Goal: Task Accomplishment & Management: Complete application form

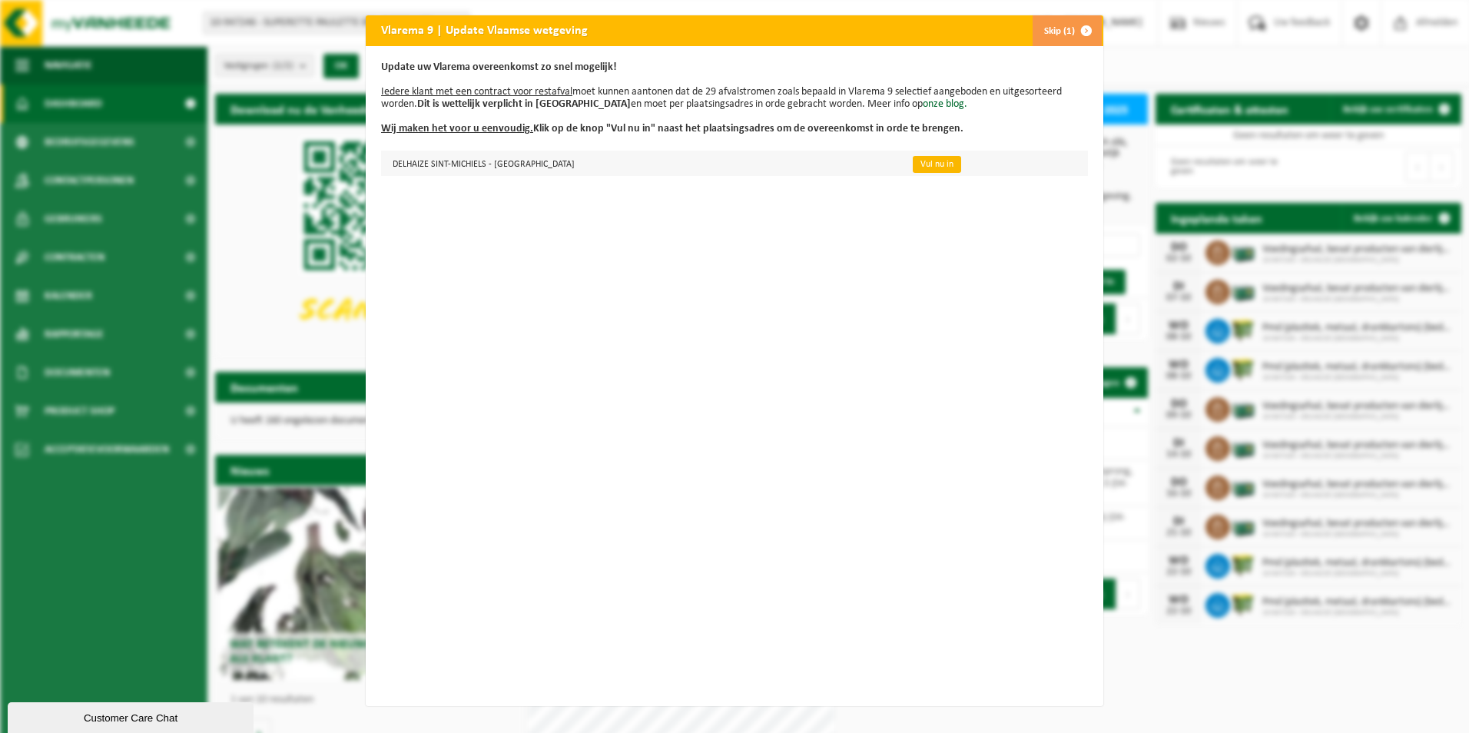
click at [913, 160] on link "Vul nu in" at bounding box center [937, 164] width 48 height 17
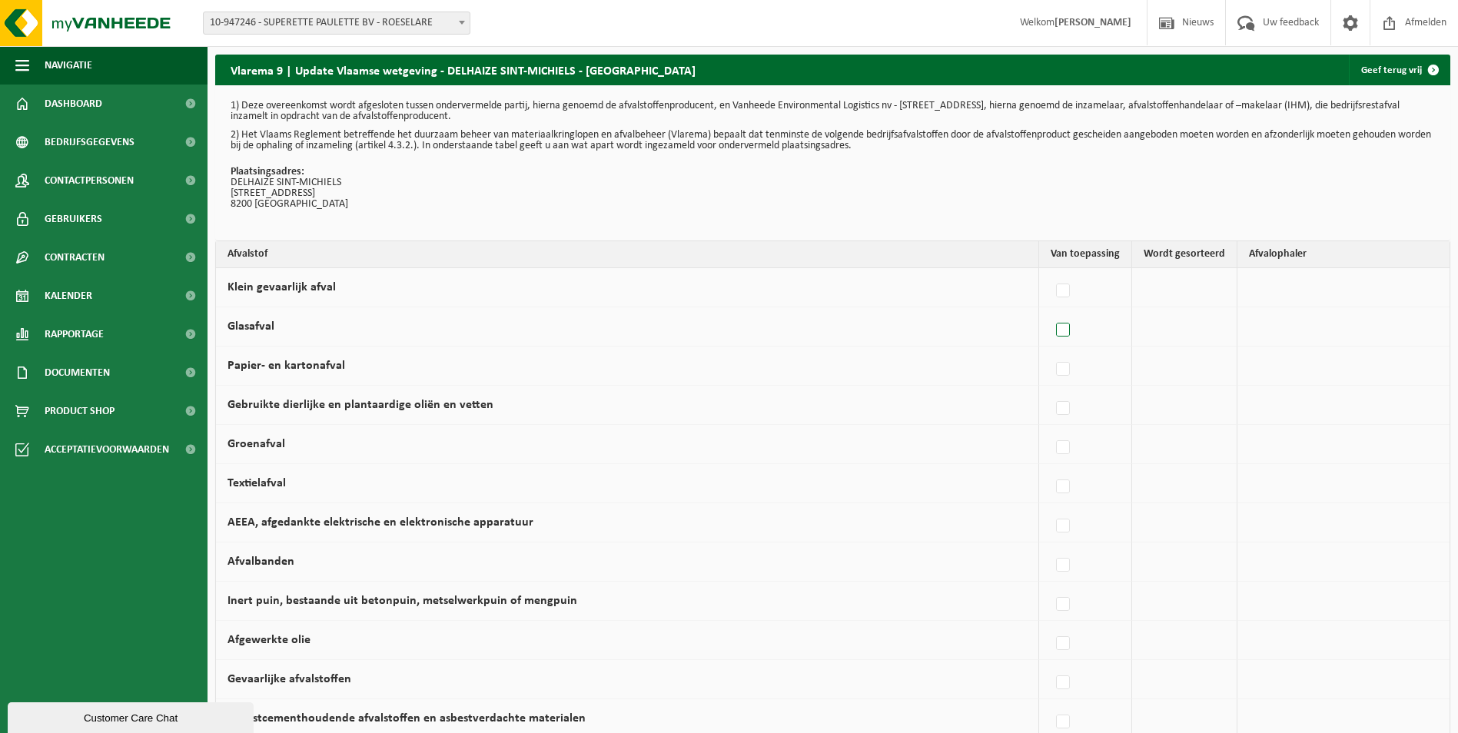
click at [1067, 328] on label at bounding box center [1064, 330] width 22 height 23
click at [1050, 311] on input "Glasafval" at bounding box center [1050, 310] width 1 height 1
checkbox input "true"
click at [1065, 367] on label at bounding box center [1060, 369] width 22 height 23
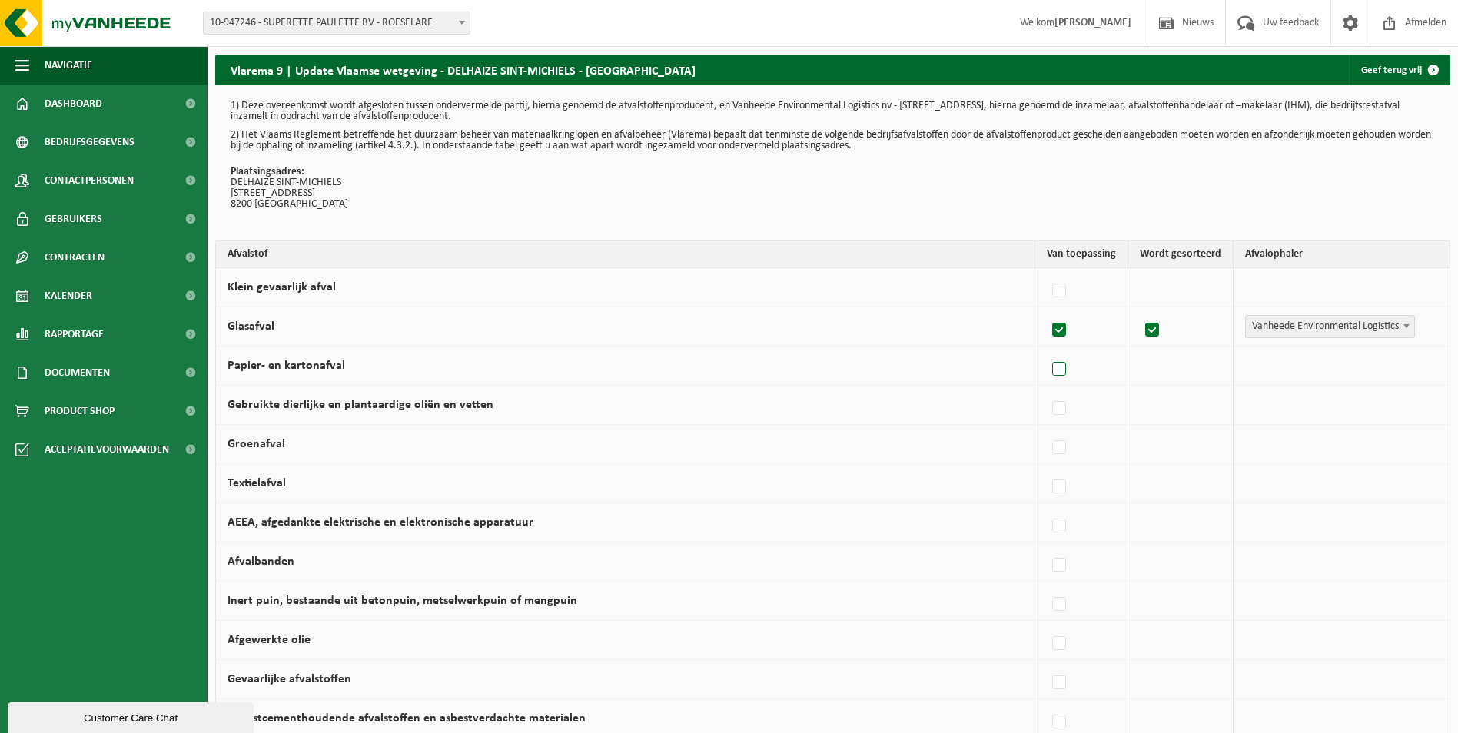
click at [1047, 350] on input "Papier- en kartonafval" at bounding box center [1046, 350] width 1 height 1
checkbox input "true"
click at [1399, 369] on span at bounding box center [1406, 365] width 15 height 20
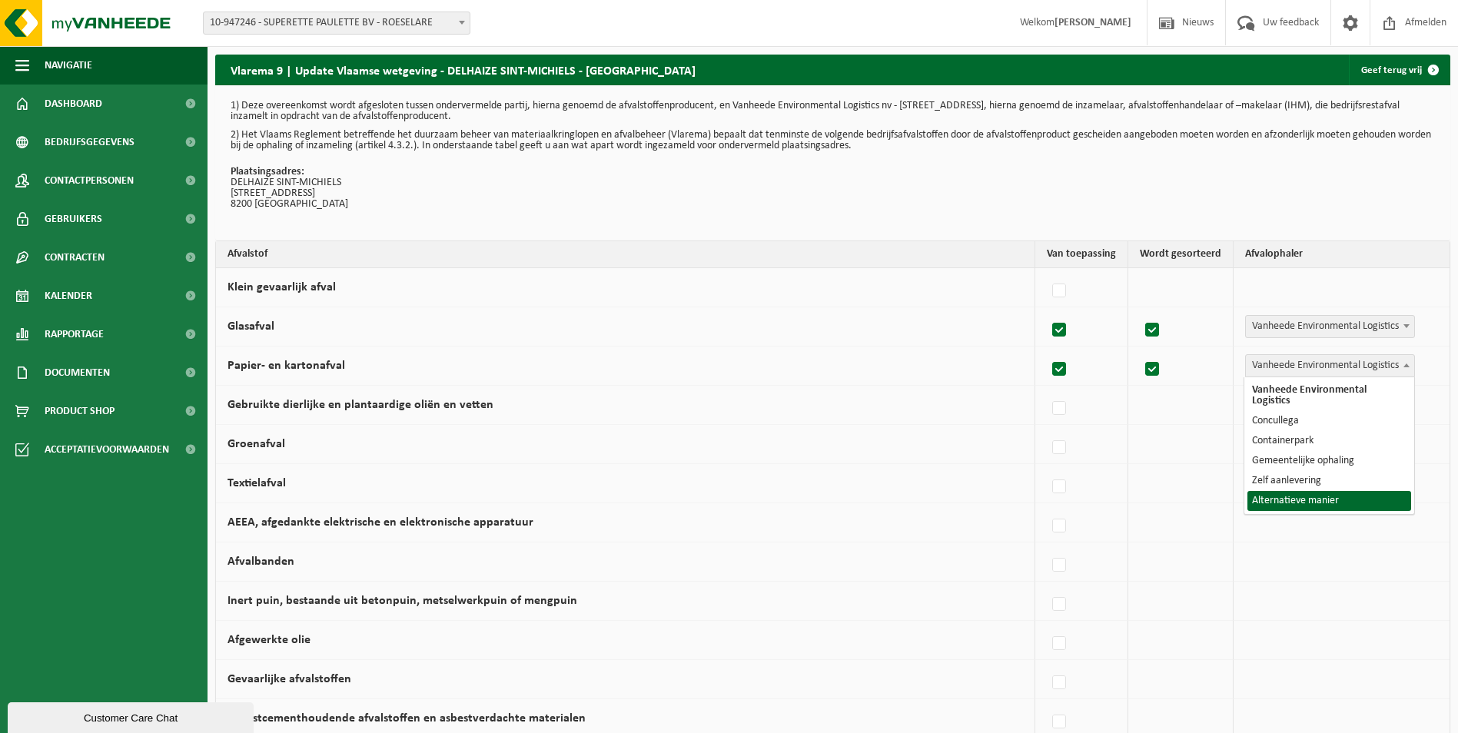
select select "Alternatieve manier"
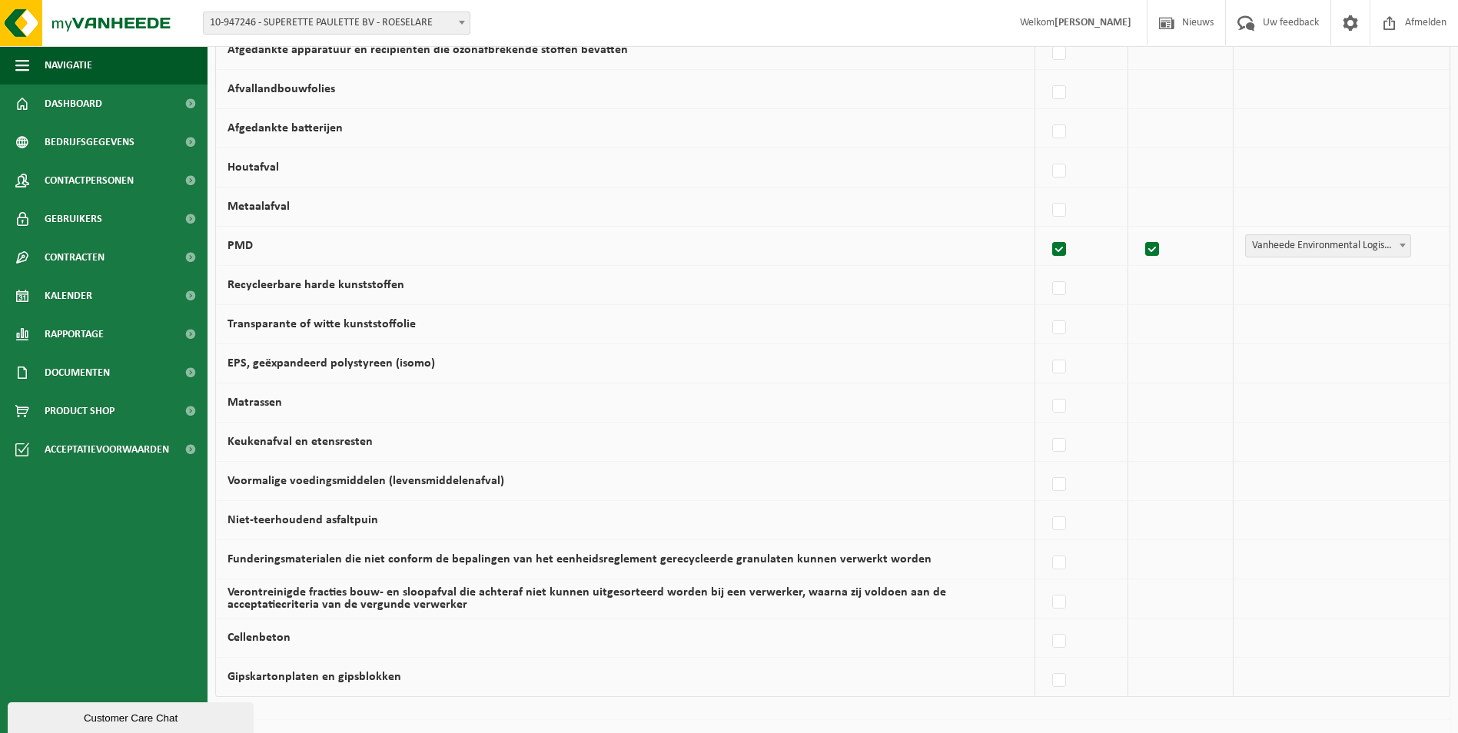
scroll to position [707, 0]
click at [1059, 446] on label at bounding box center [1060, 446] width 22 height 23
click at [1047, 427] on input "Keukenafval en etensresten" at bounding box center [1046, 426] width 1 height 1
checkbox input "true"
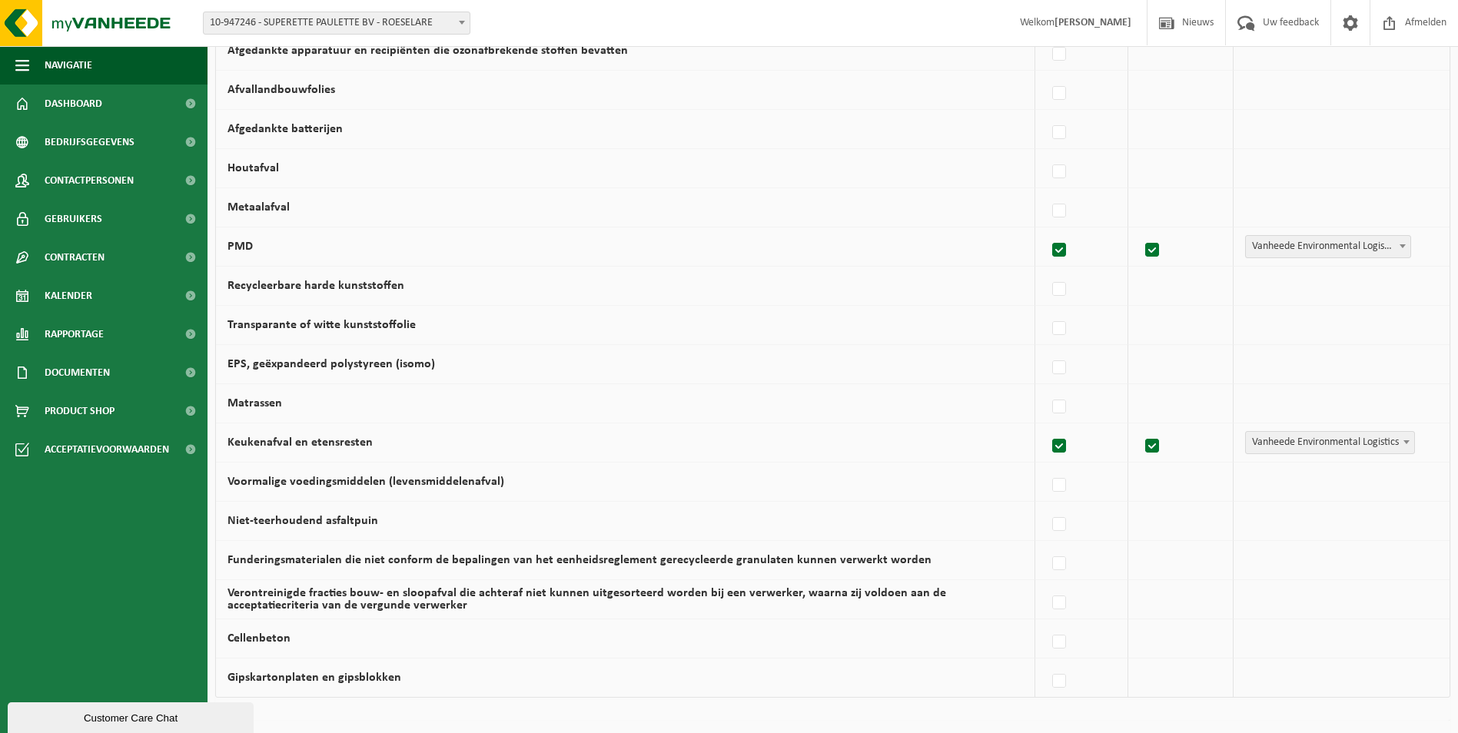
click at [1066, 446] on label at bounding box center [1060, 446] width 22 height 23
click at [1047, 427] on input "Keukenafval en etensresten" at bounding box center [1046, 426] width 1 height 1
checkbox input "false"
click at [1064, 486] on label at bounding box center [1060, 485] width 22 height 23
click at [1047, 466] on input "Voormalige voedingsmiddelen (levensmiddelenafval)" at bounding box center [1046, 466] width 1 height 1
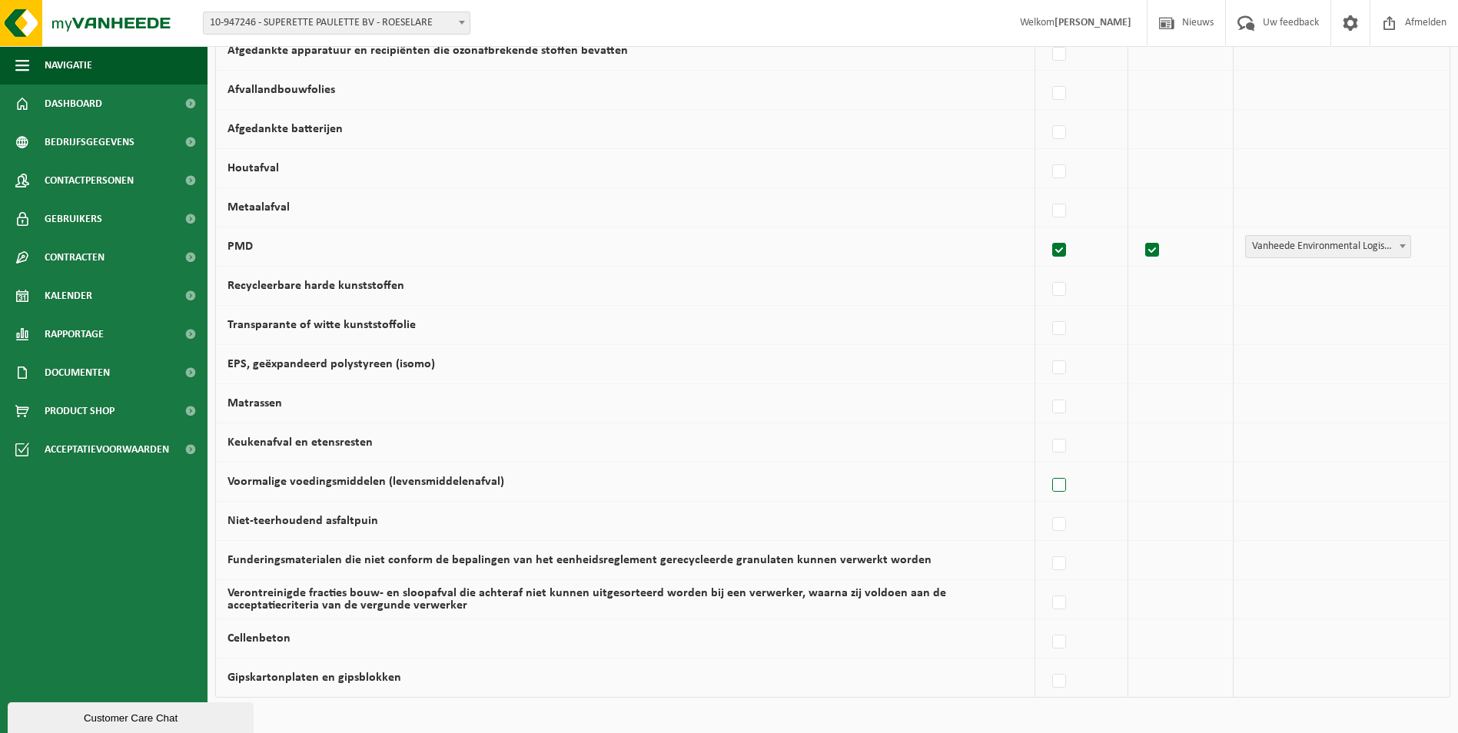
checkbox input "true"
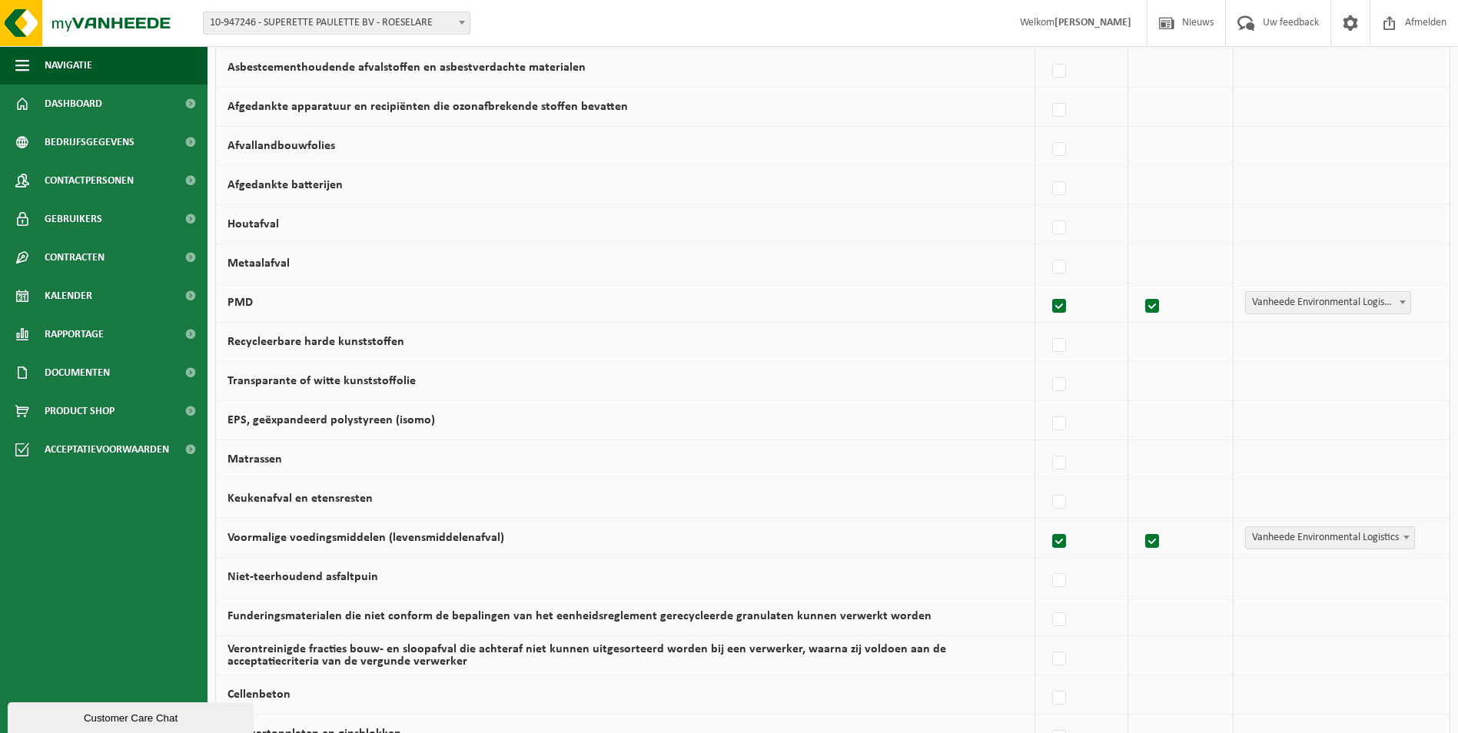
scroll to position [630, 0]
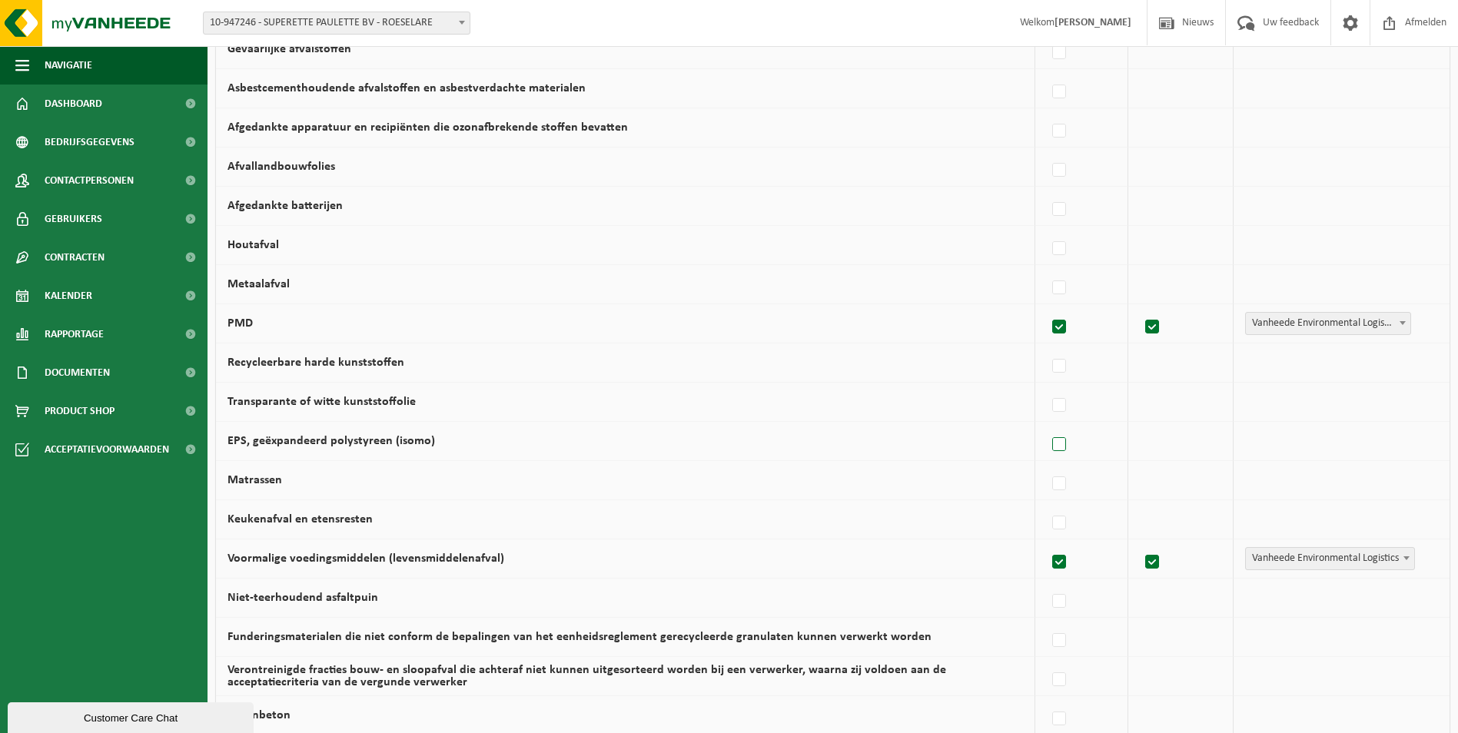
click at [1067, 451] on label at bounding box center [1060, 444] width 22 height 23
click at [1047, 426] on input "EPS, geëxpandeerd polystyreen (isomo)" at bounding box center [1046, 425] width 1 height 1
checkbox input "true"
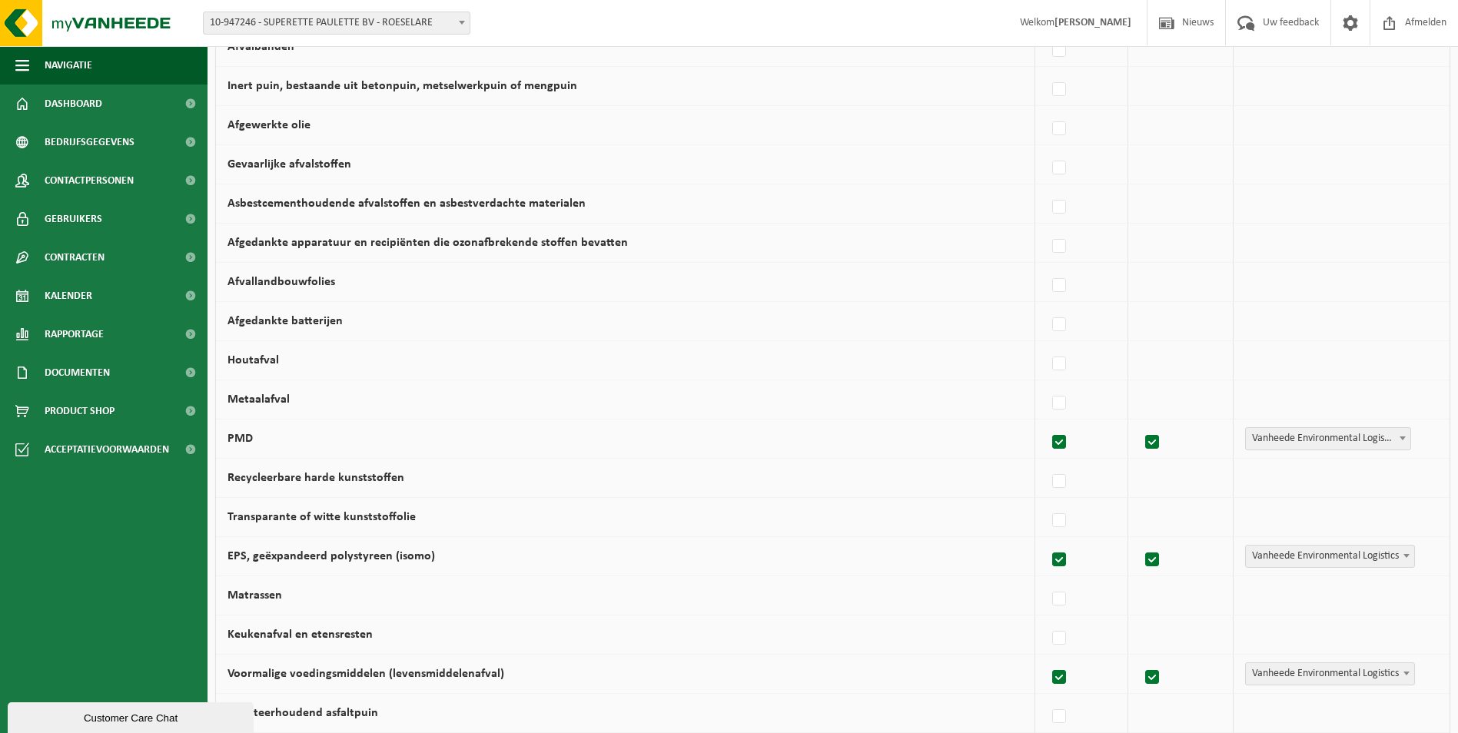
scroll to position [476, 0]
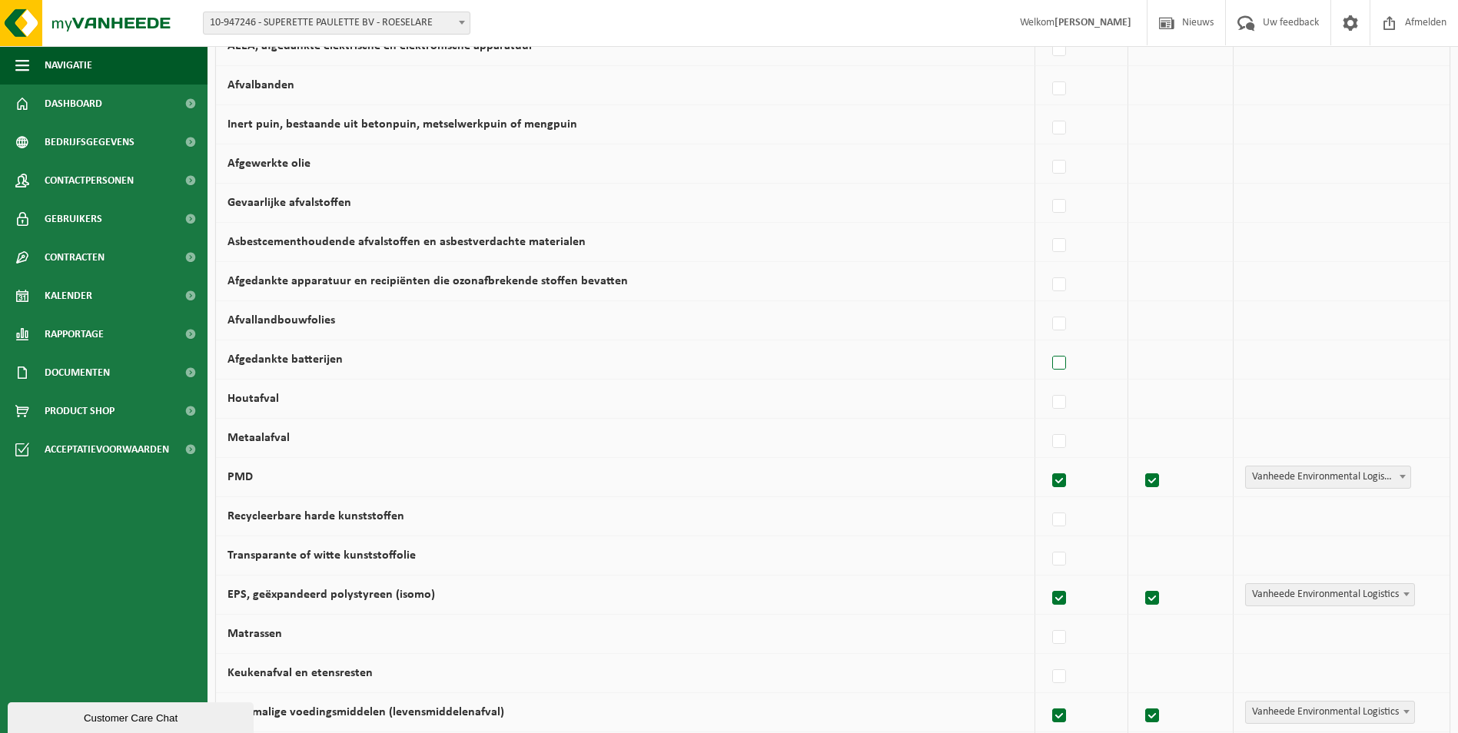
click at [1060, 369] on label at bounding box center [1060, 363] width 22 height 23
click at [1047, 344] on input "Afgedankte batterijen" at bounding box center [1046, 343] width 1 height 1
checkbox input "true"
click at [1346, 366] on span "Vanheede Environmental Logistics" at bounding box center [1330, 360] width 168 height 22
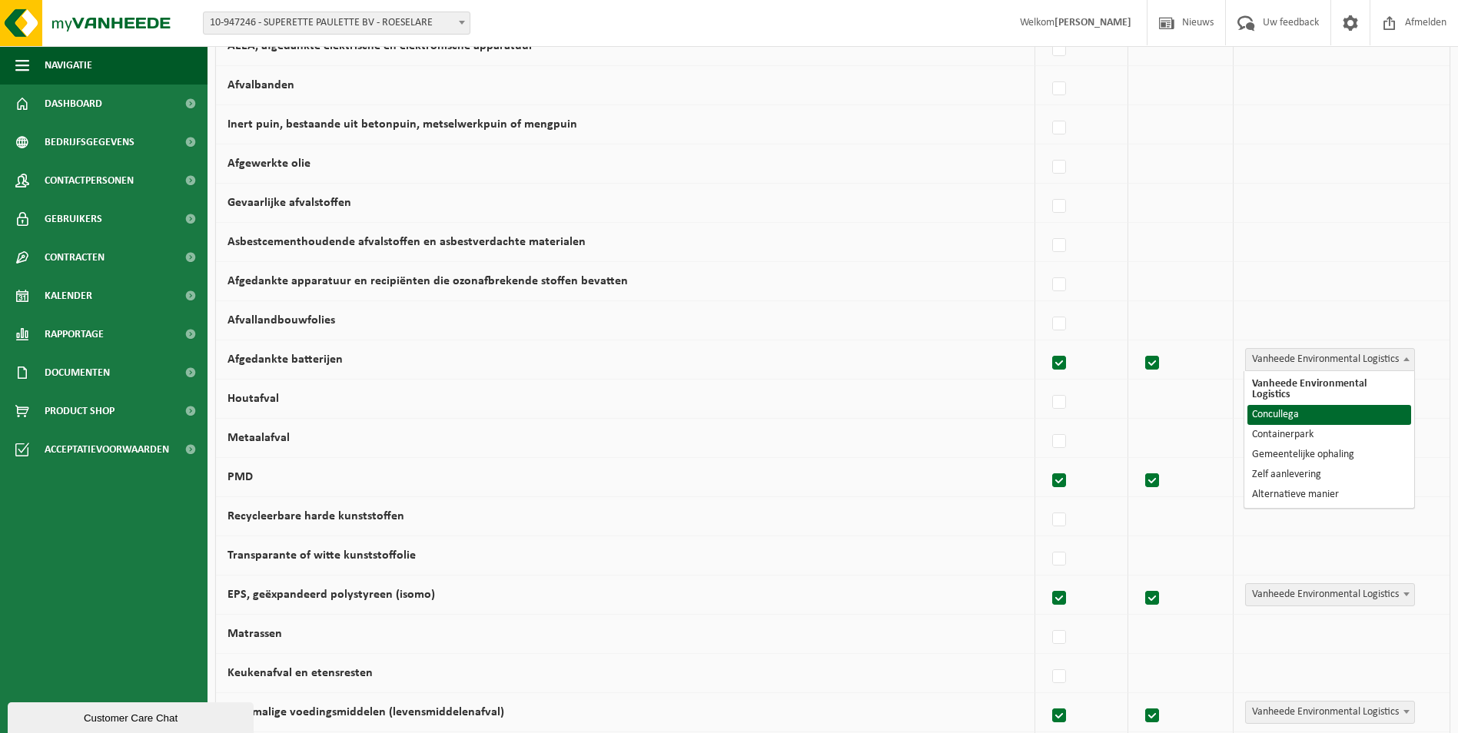
select select "Concullega"
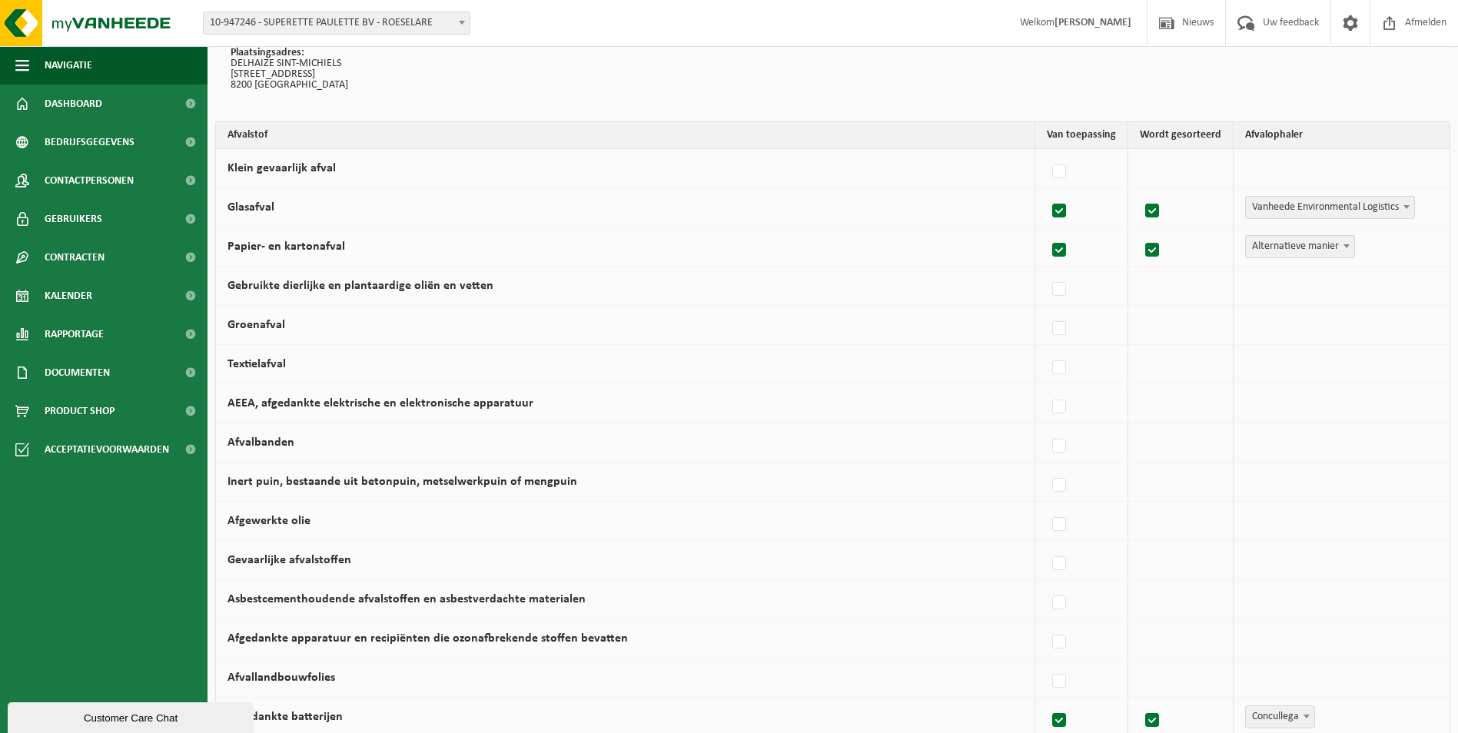
scroll to position [15, 0]
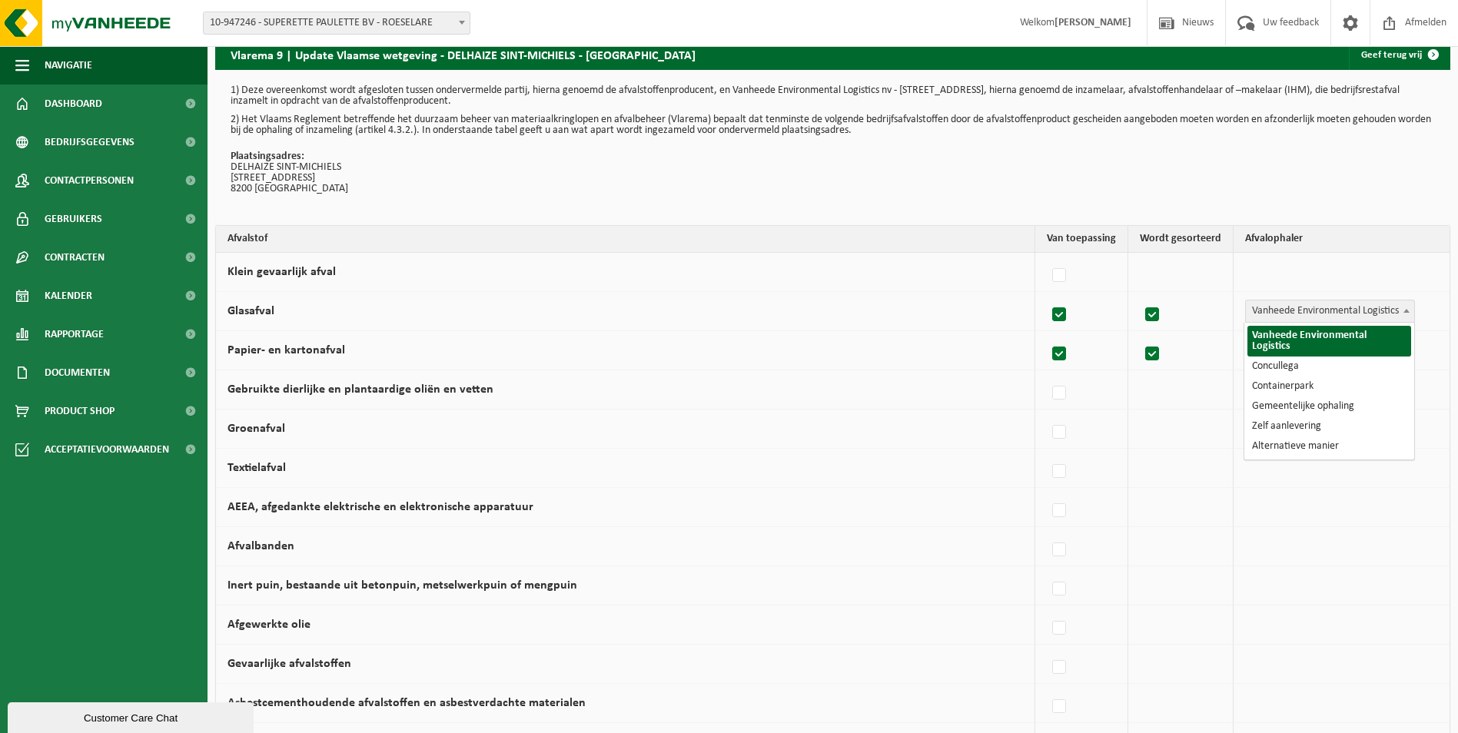
click at [1359, 309] on span "Vanheede Environmental Logistics" at bounding box center [1330, 311] width 168 height 22
select select "Concullega"
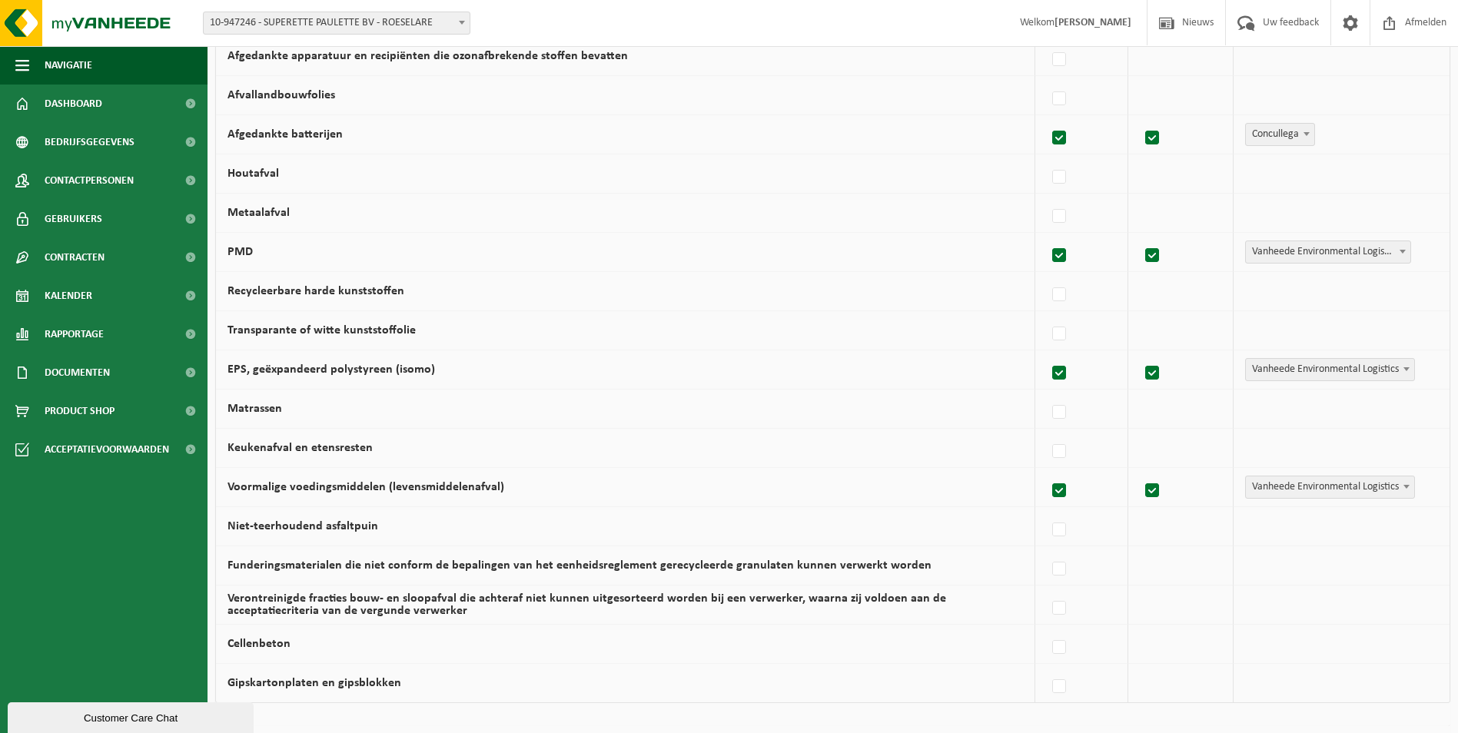
scroll to position [861, 0]
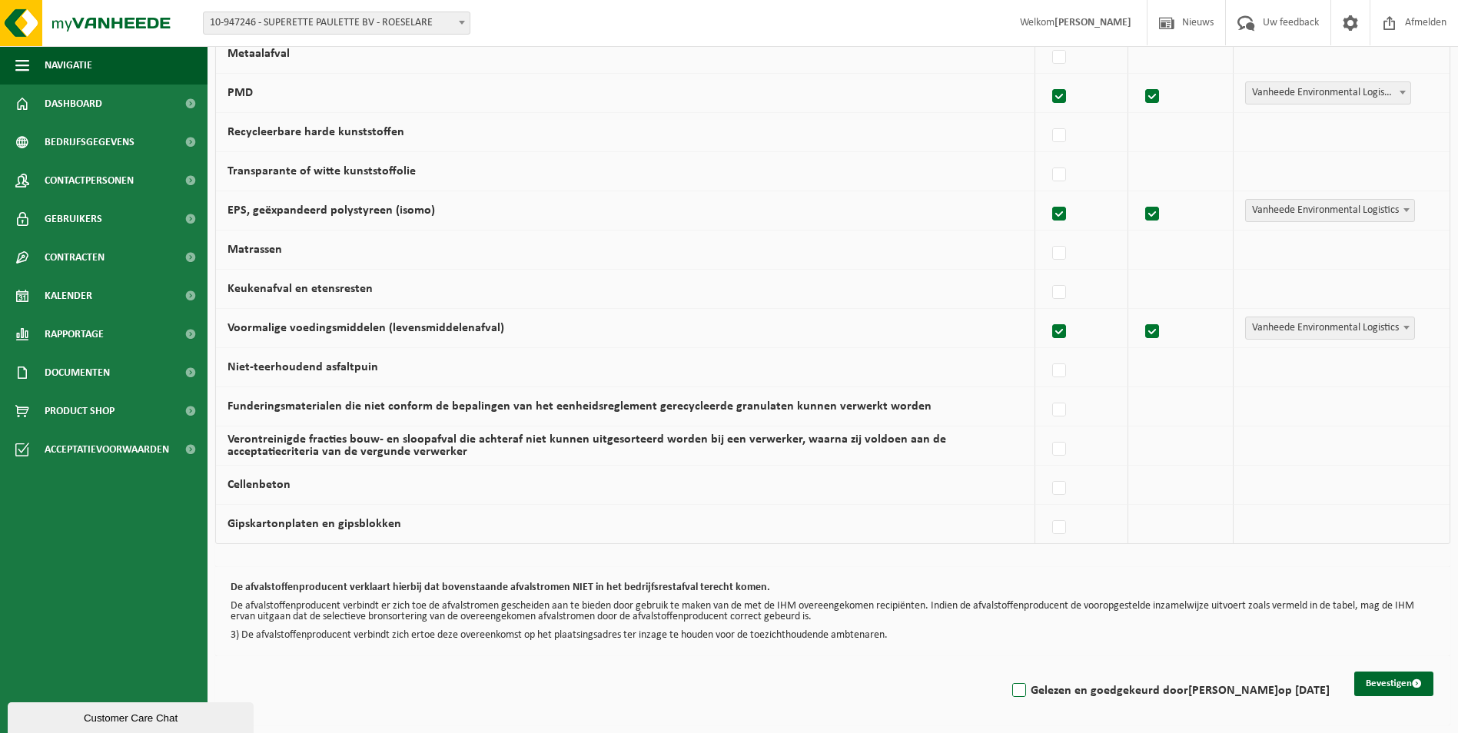
click at [1014, 689] on label "Gelezen en goedgekeurd door YOERI VEREECKE op 01/10/25" at bounding box center [1169, 690] width 320 height 23
click at [1007, 672] on input "Gelezen en goedgekeurd door YOERI VEREECKE op 01/10/25" at bounding box center [1006, 671] width 1 height 1
checkbox input "true"
click at [1358, 680] on button "Bevestigen" at bounding box center [1393, 684] width 79 height 25
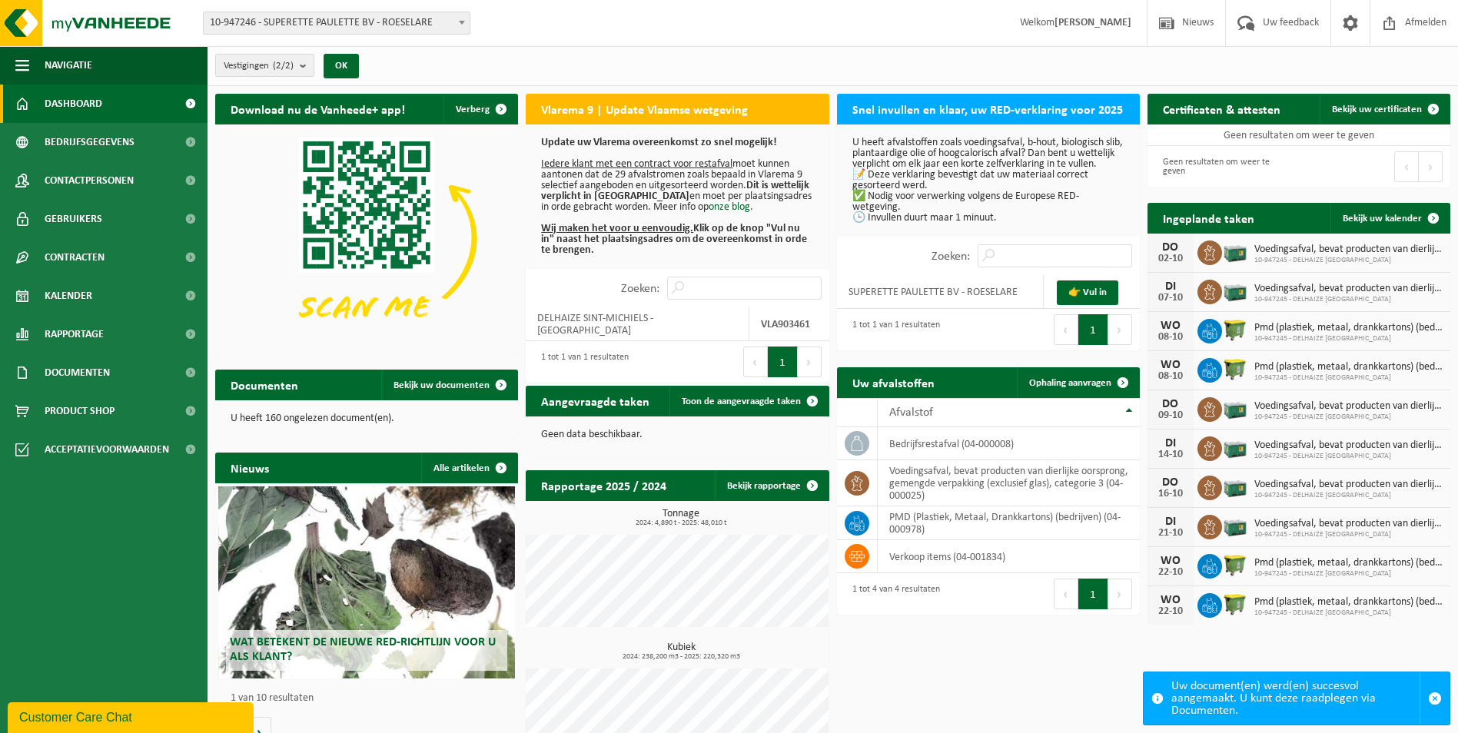
click at [55, 97] on span "Dashboard" at bounding box center [74, 104] width 58 height 38
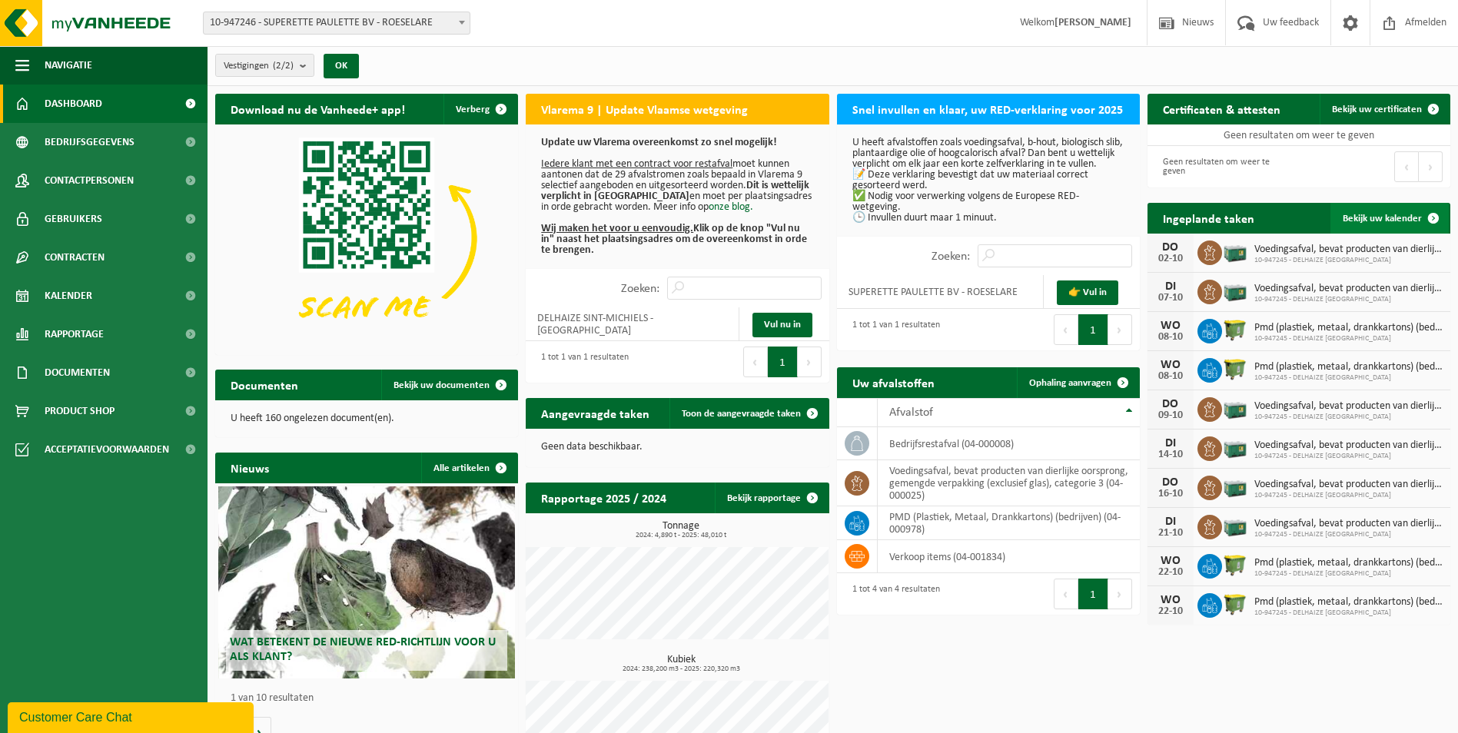
click at [1426, 218] on span at bounding box center [1433, 218] width 31 height 31
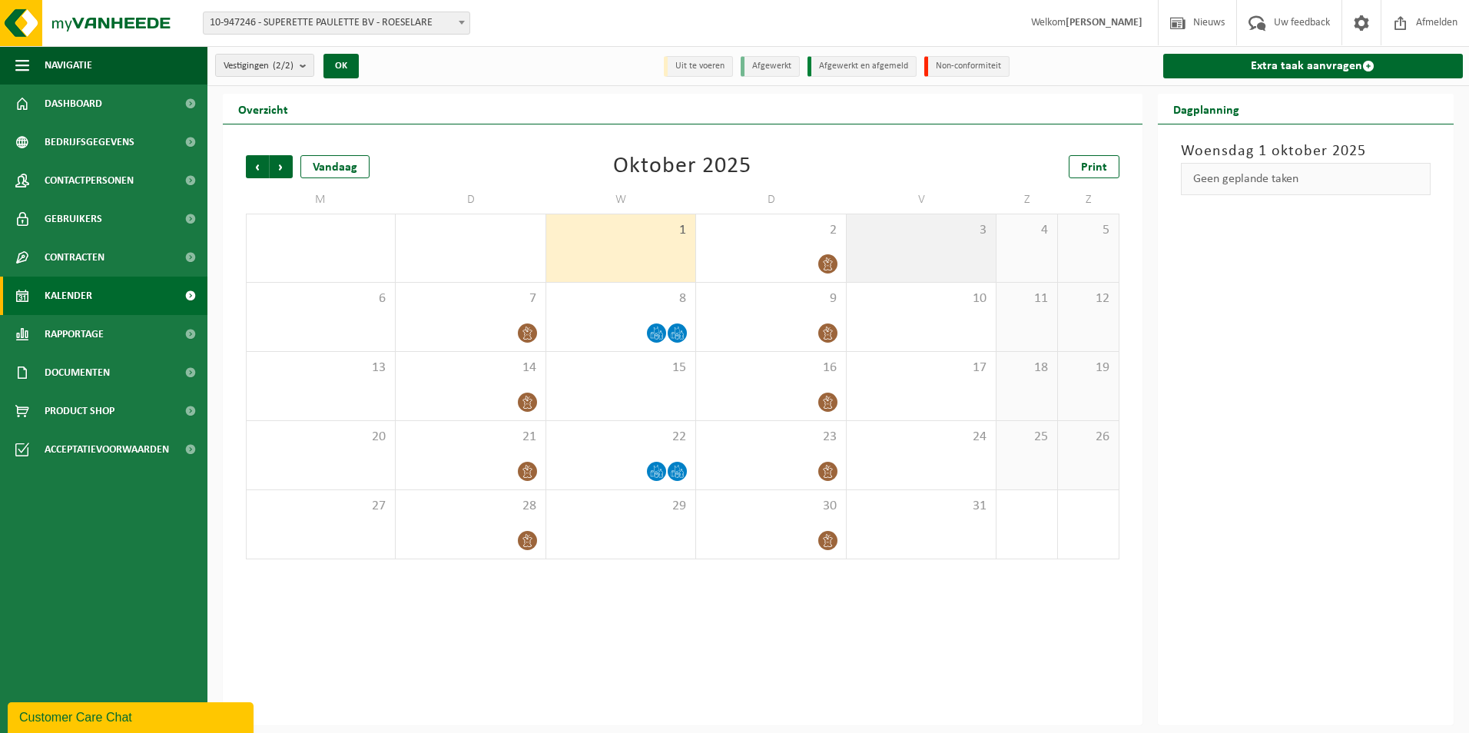
click at [981, 251] on div "3" at bounding box center [921, 248] width 149 height 68
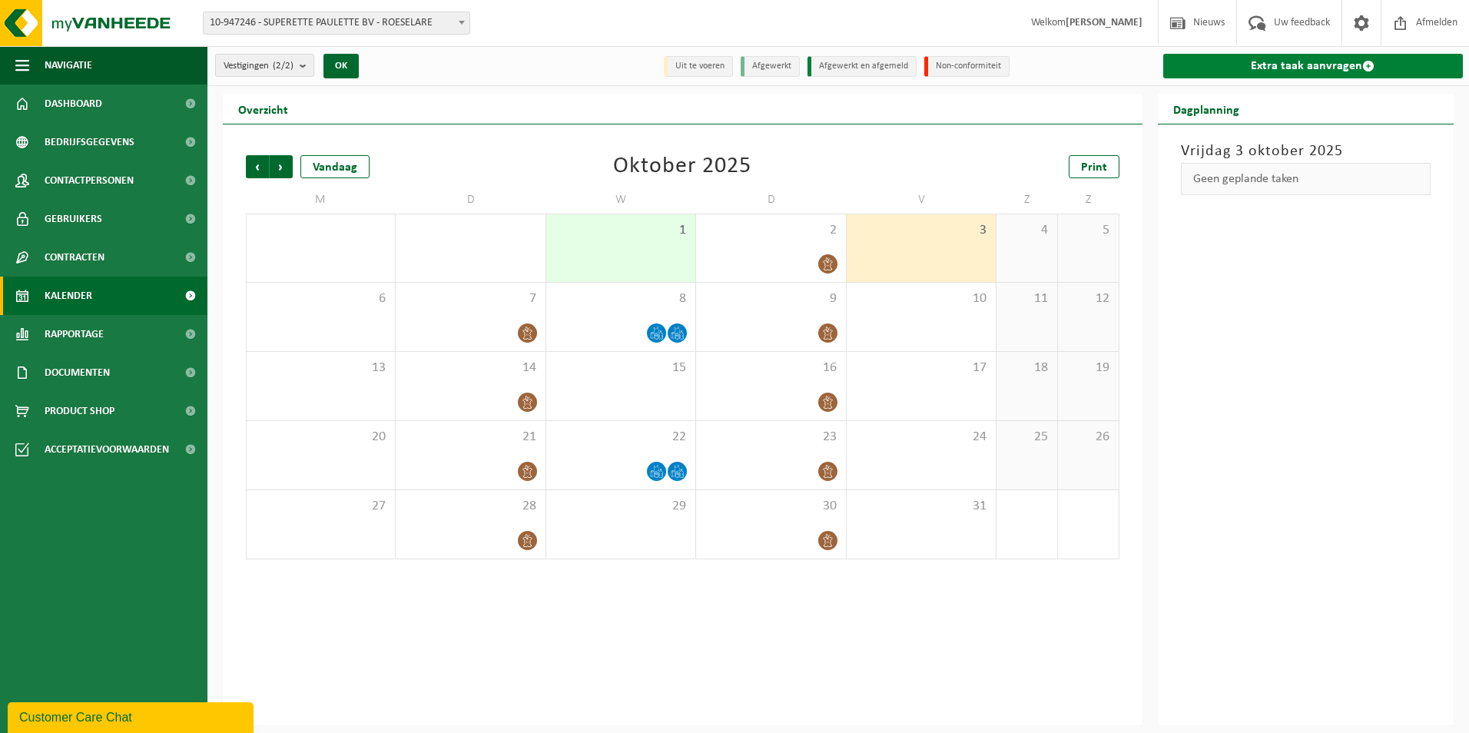
click at [1243, 64] on link "Extra taak aanvragen" at bounding box center [1313, 66] width 300 height 25
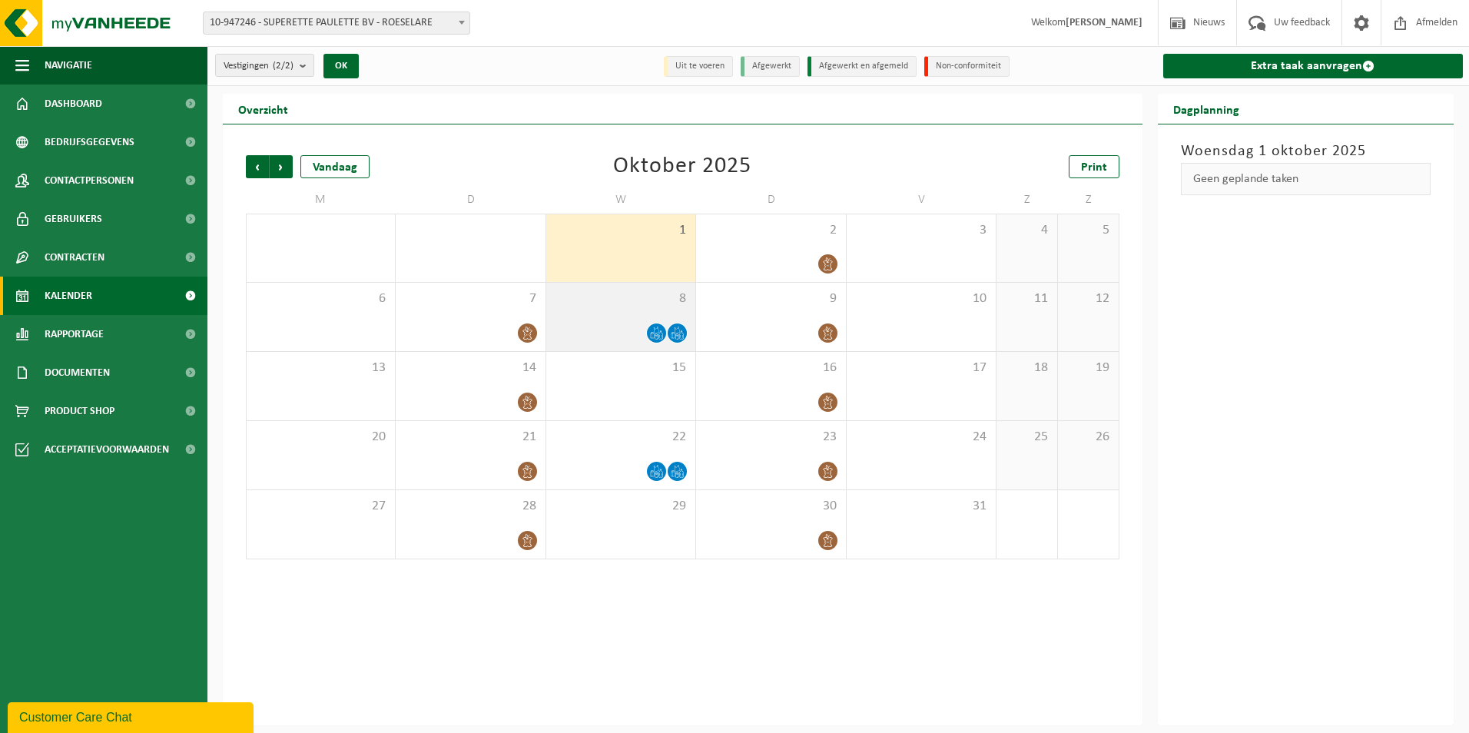
click at [652, 324] on span at bounding box center [656, 333] width 19 height 19
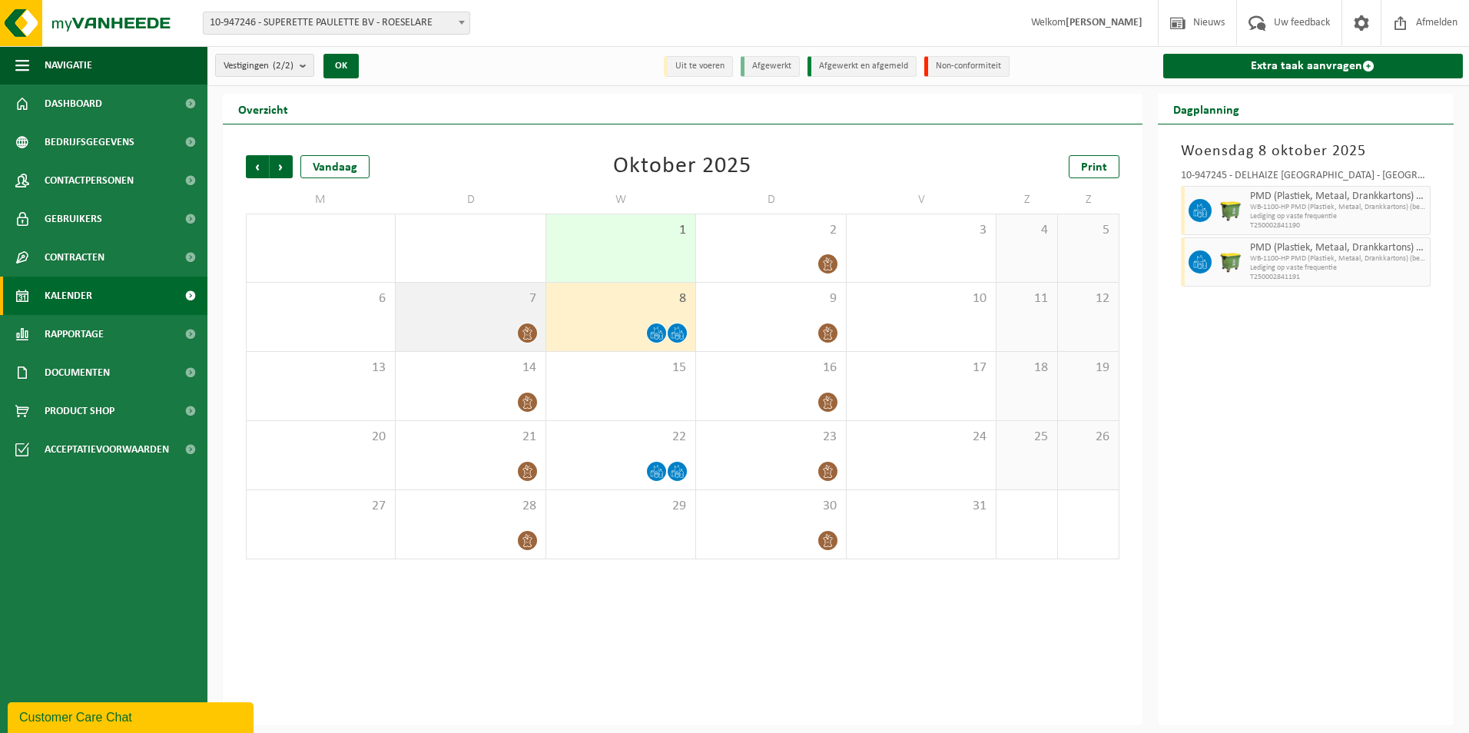
click at [495, 341] on div at bounding box center [470, 333] width 134 height 21
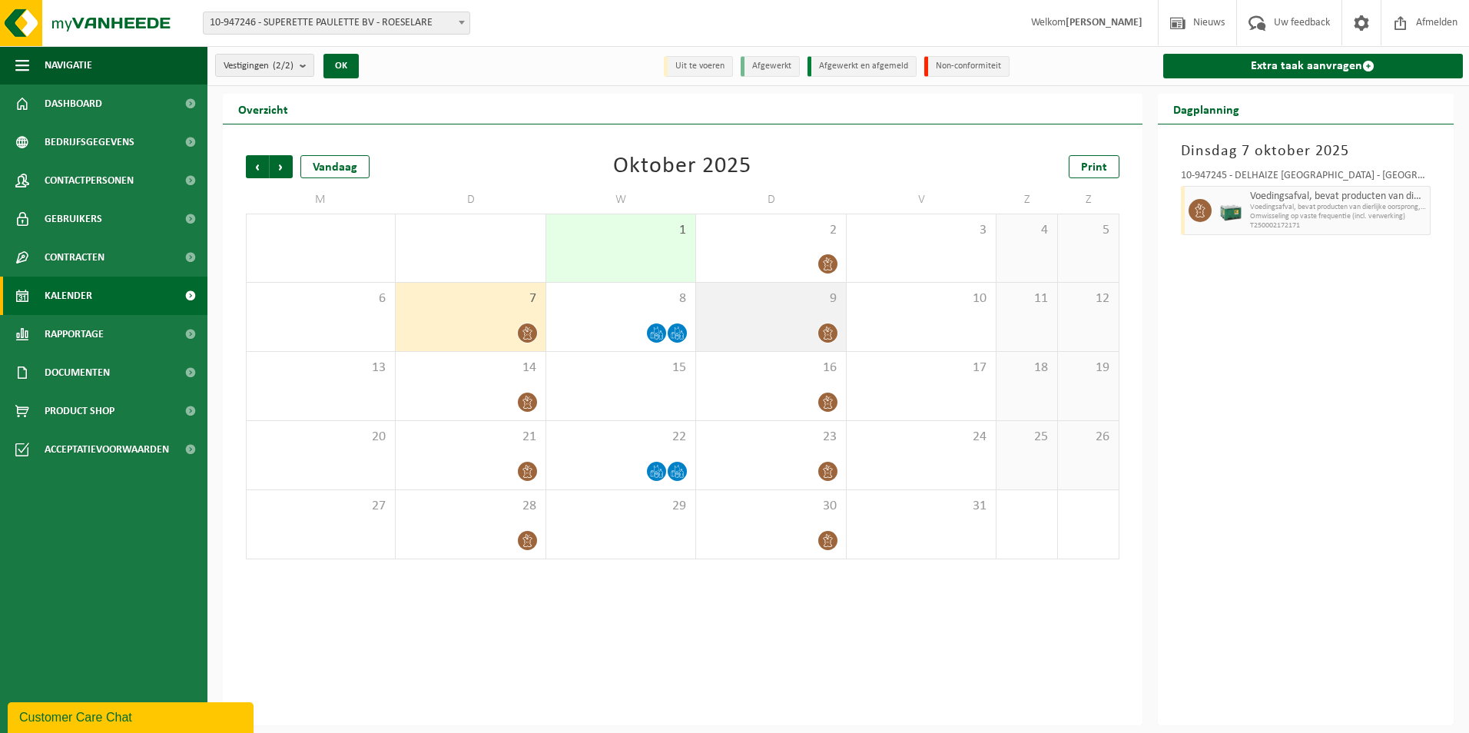
click at [779, 335] on div at bounding box center [771, 333] width 134 height 21
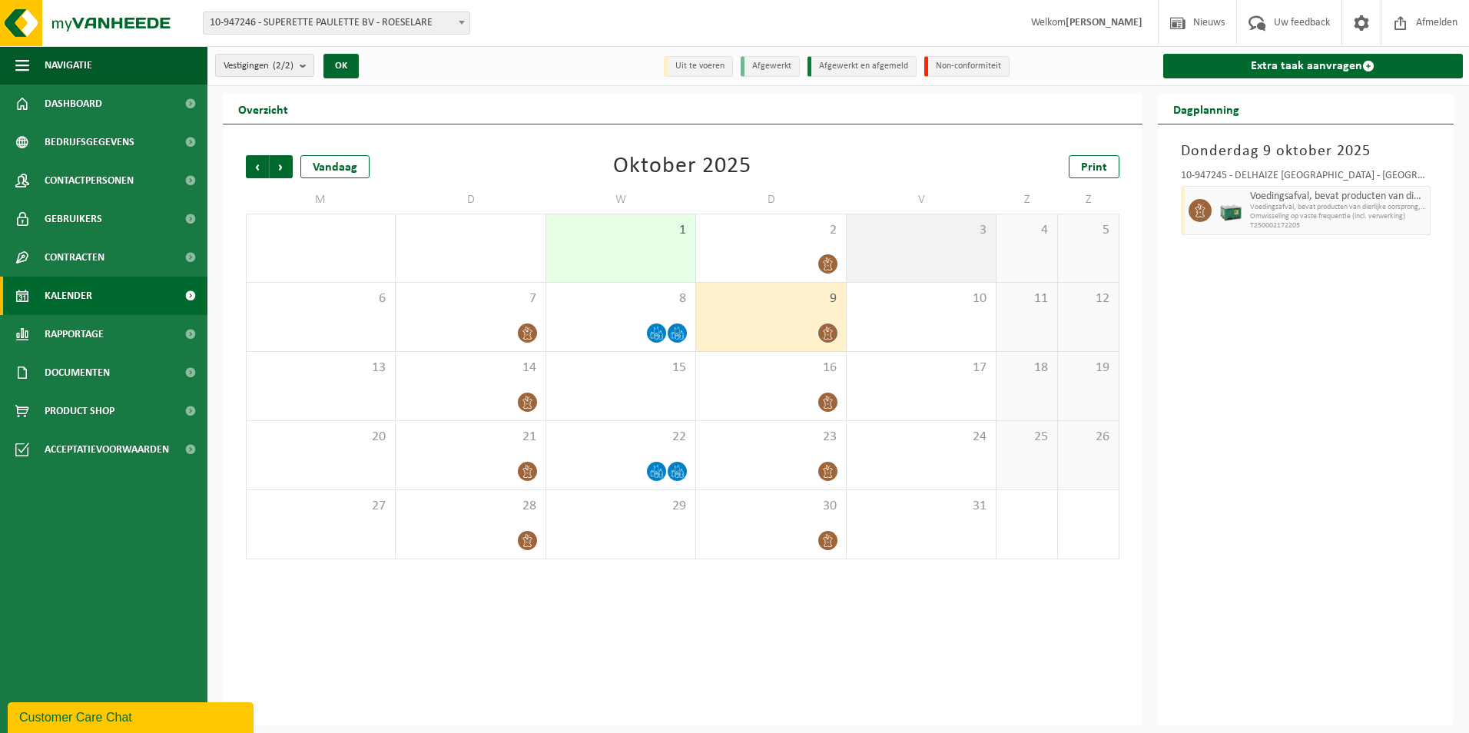
click at [891, 247] on div "3" at bounding box center [921, 248] width 149 height 68
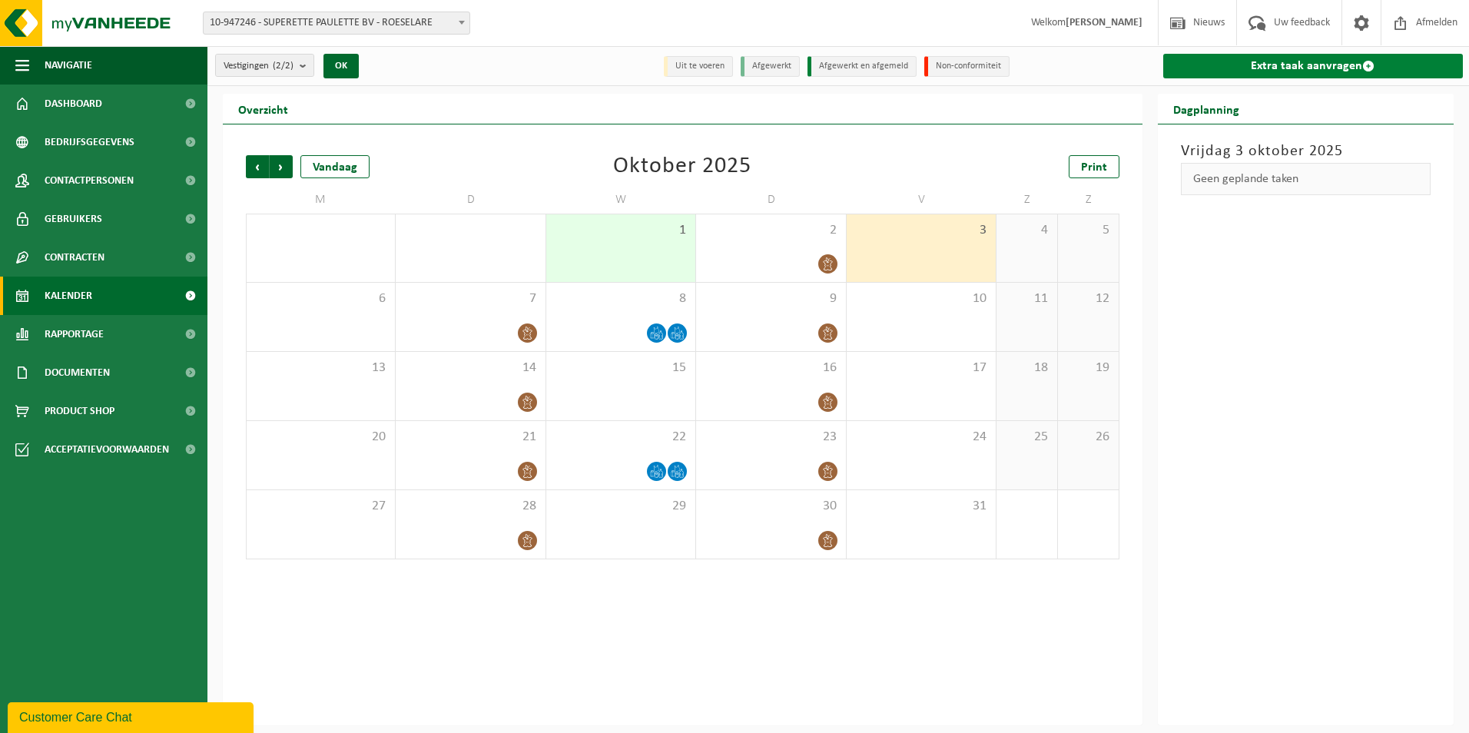
click at [1339, 70] on link "Extra taak aanvragen" at bounding box center [1313, 66] width 300 height 25
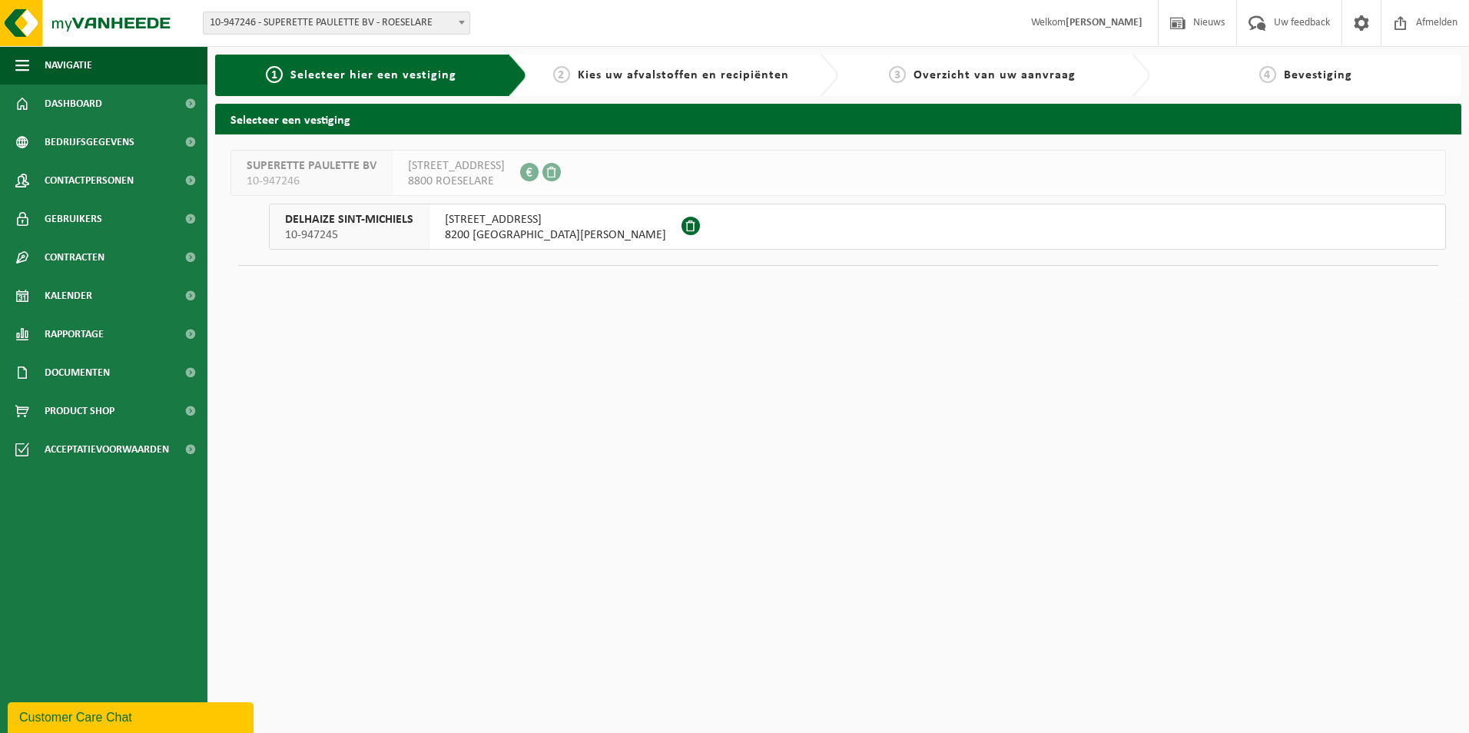
click at [507, 227] on span "KONINGING ASTRIDLAAN 41" at bounding box center [555, 219] width 221 height 15
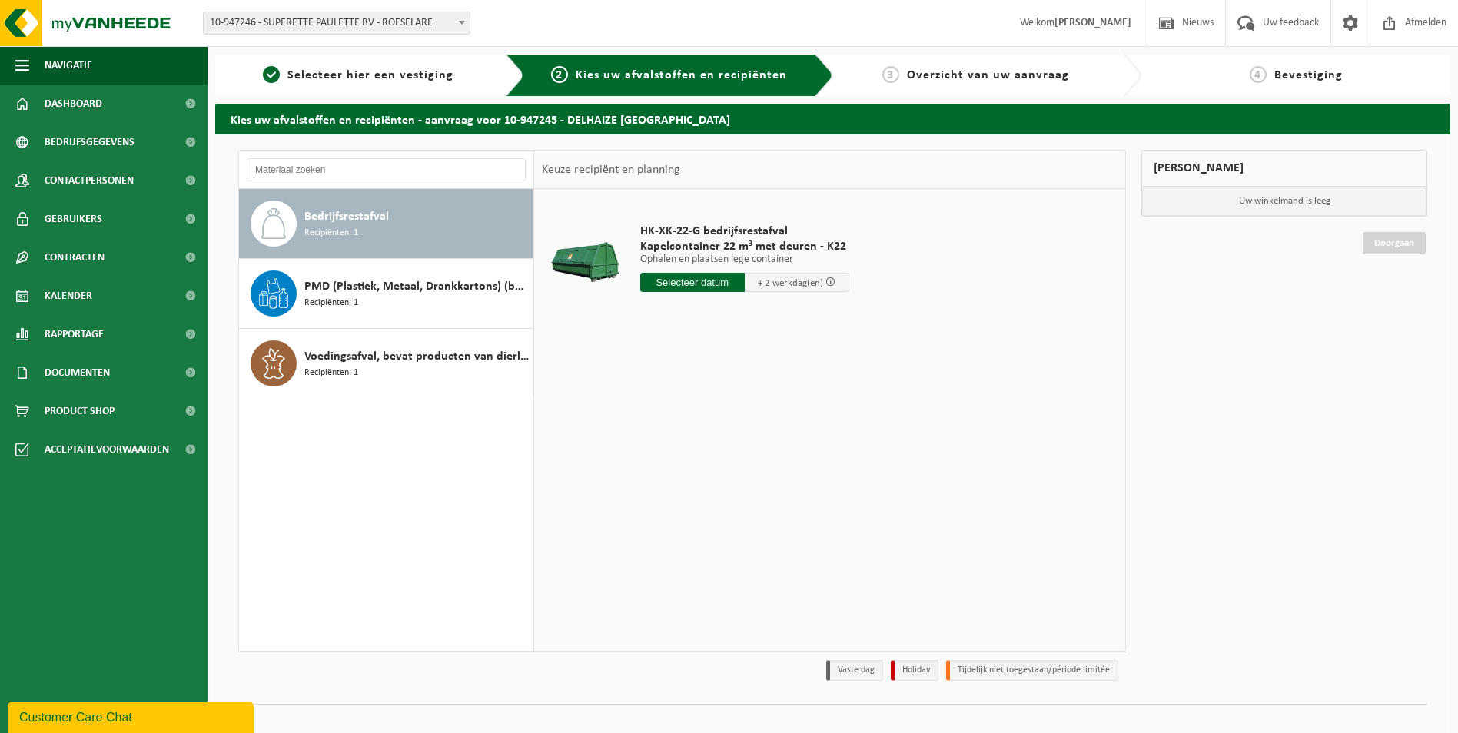
click at [664, 283] on input "text" at bounding box center [692, 282] width 105 height 19
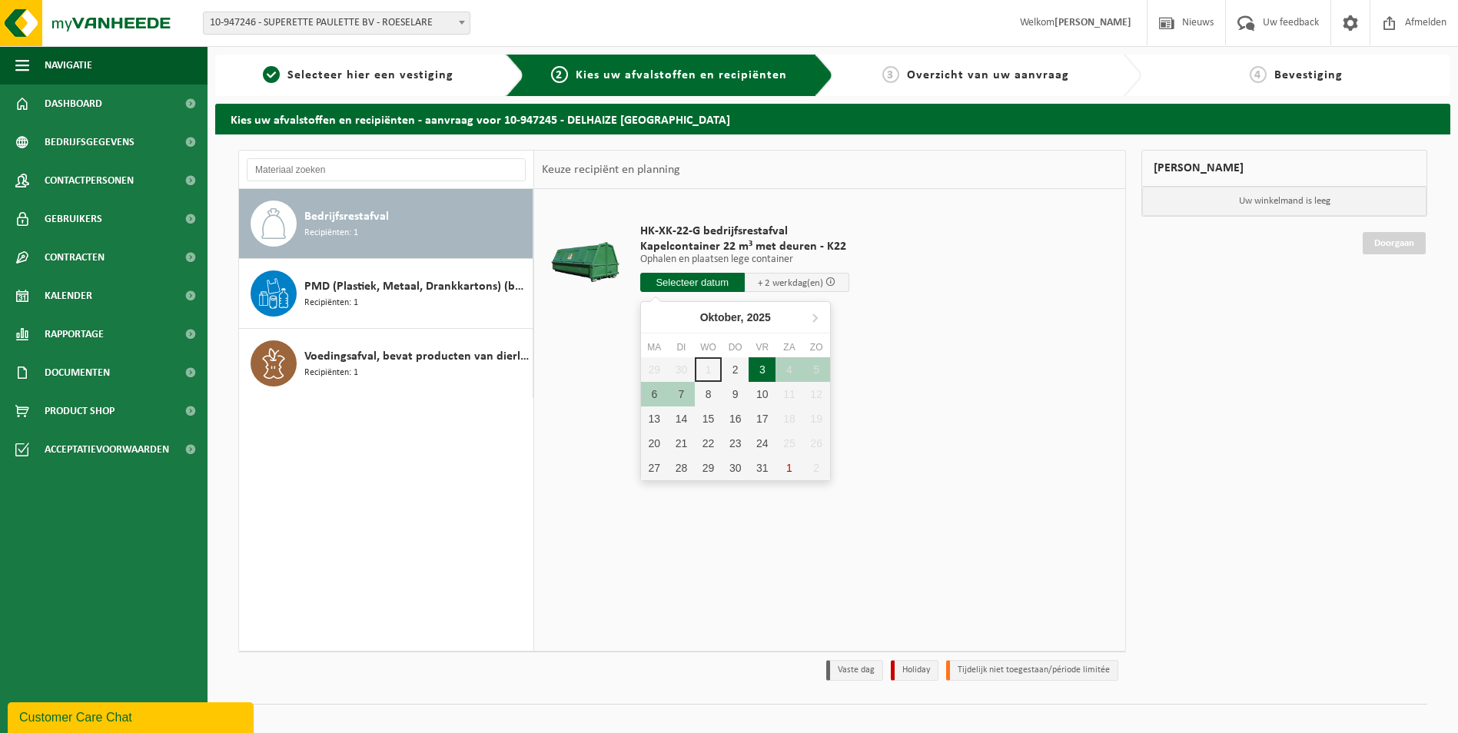
click at [755, 367] on div "3" at bounding box center [761, 369] width 27 height 25
type input "Van 2025-10-03"
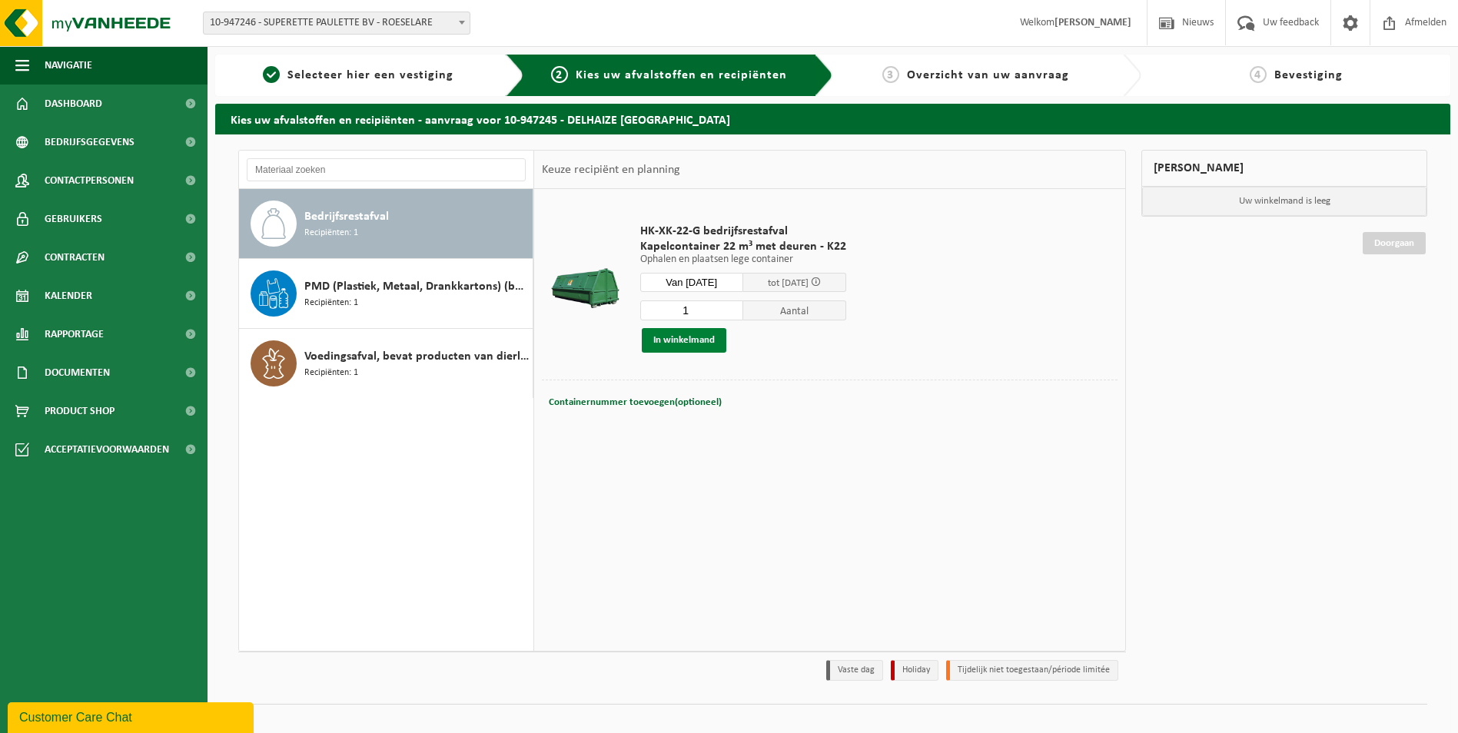
click at [685, 334] on button "In winkelmand" at bounding box center [684, 340] width 85 height 25
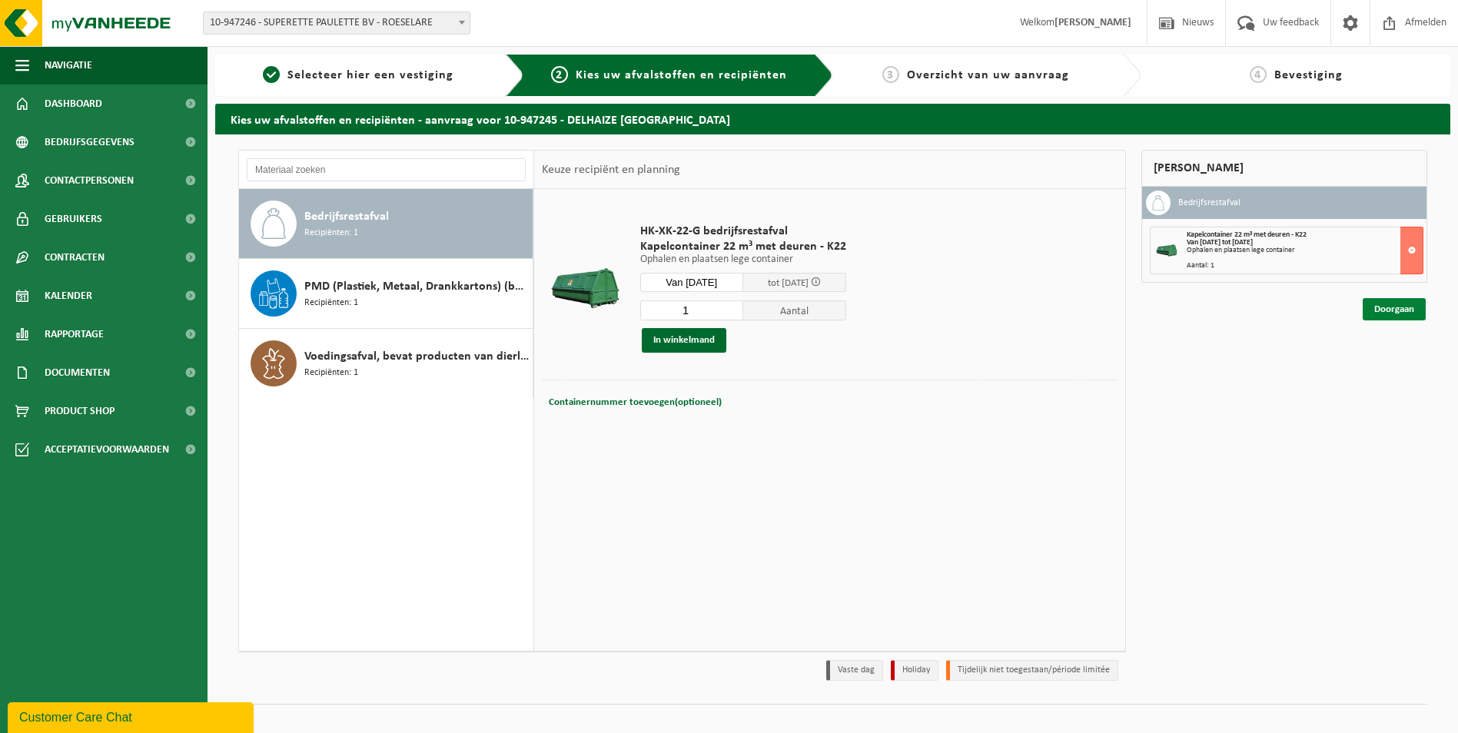
click at [1379, 314] on link "Doorgaan" at bounding box center [1393, 309] width 63 height 22
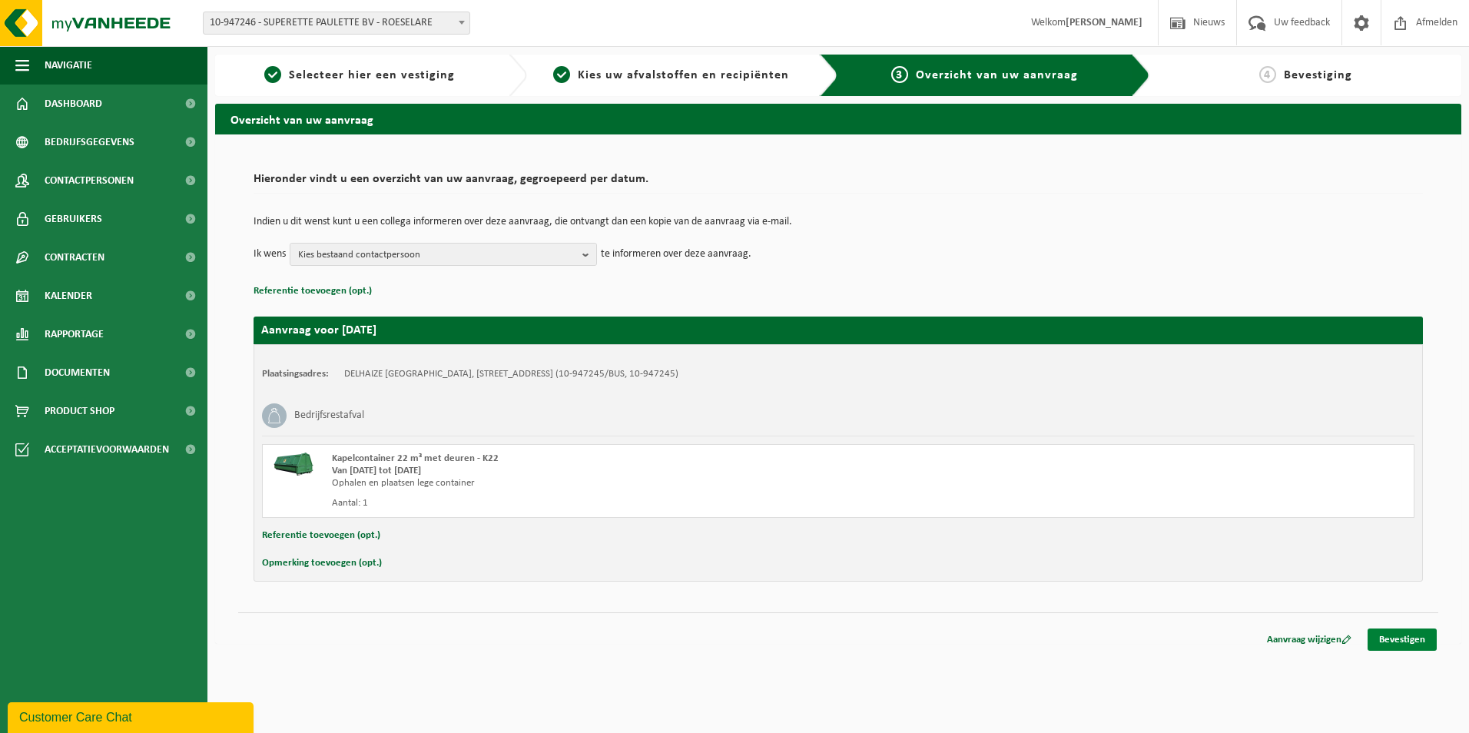
click at [1389, 632] on link "Bevestigen" at bounding box center [1402, 640] width 69 height 22
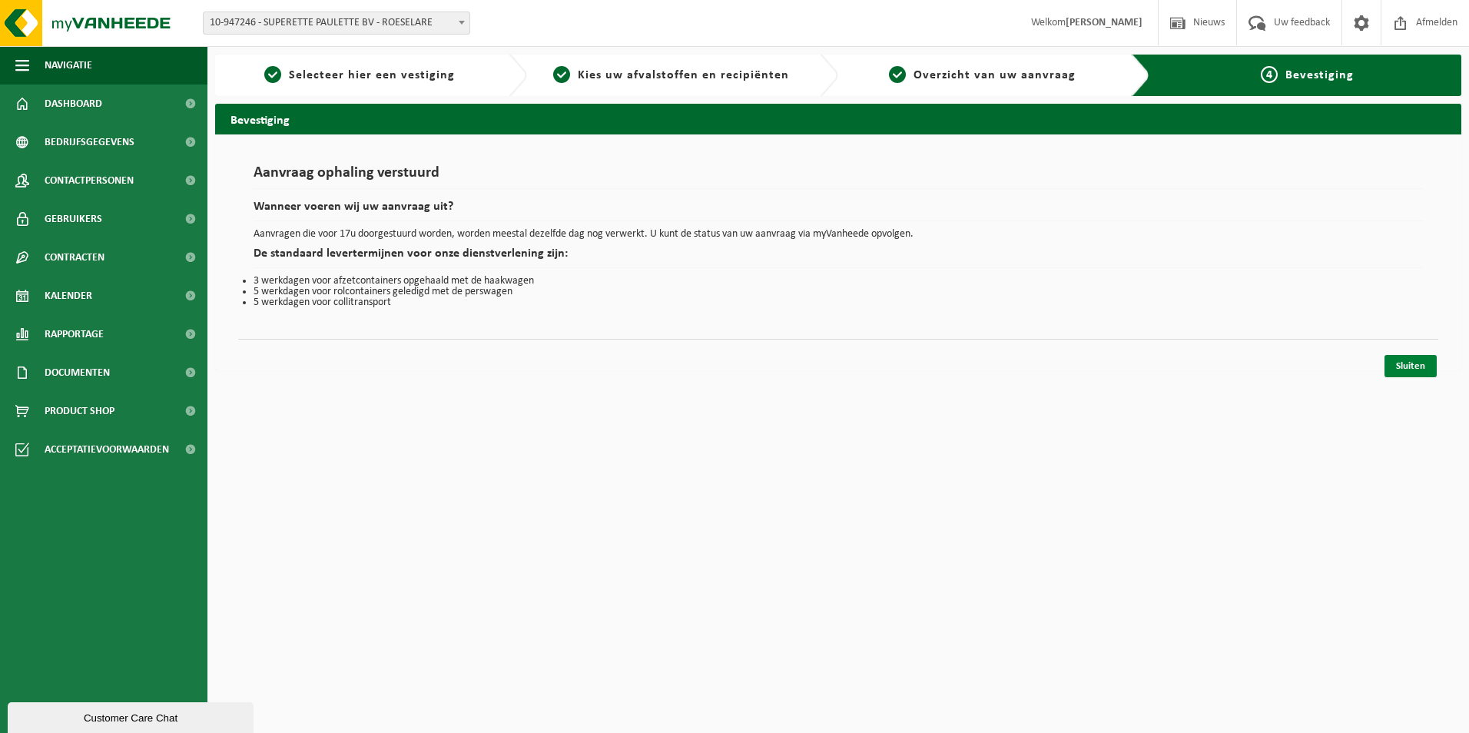
click at [1422, 366] on link "Sluiten" at bounding box center [1411, 366] width 52 height 22
